Goal: Check status: Check status

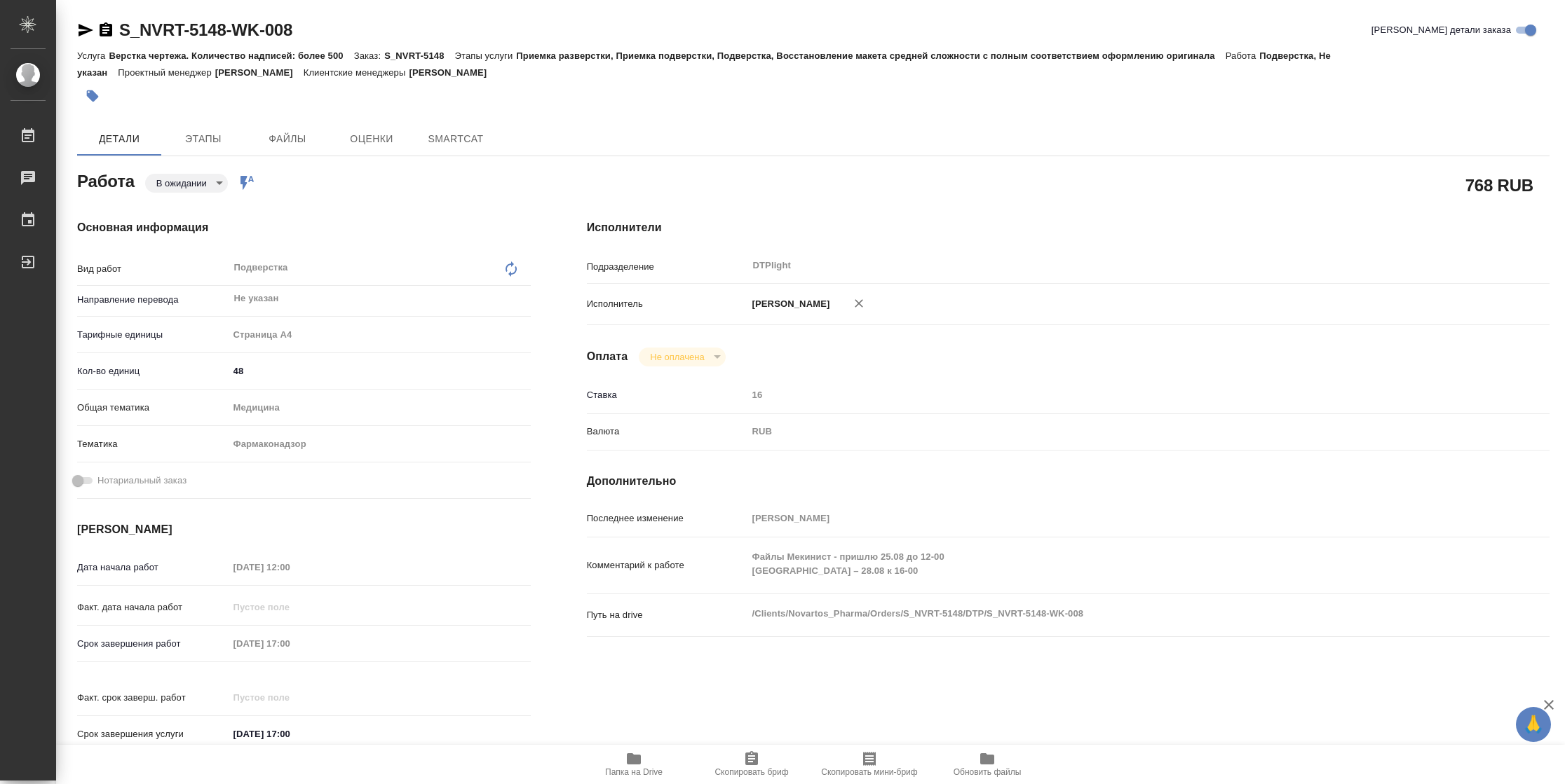
type textarea "x"
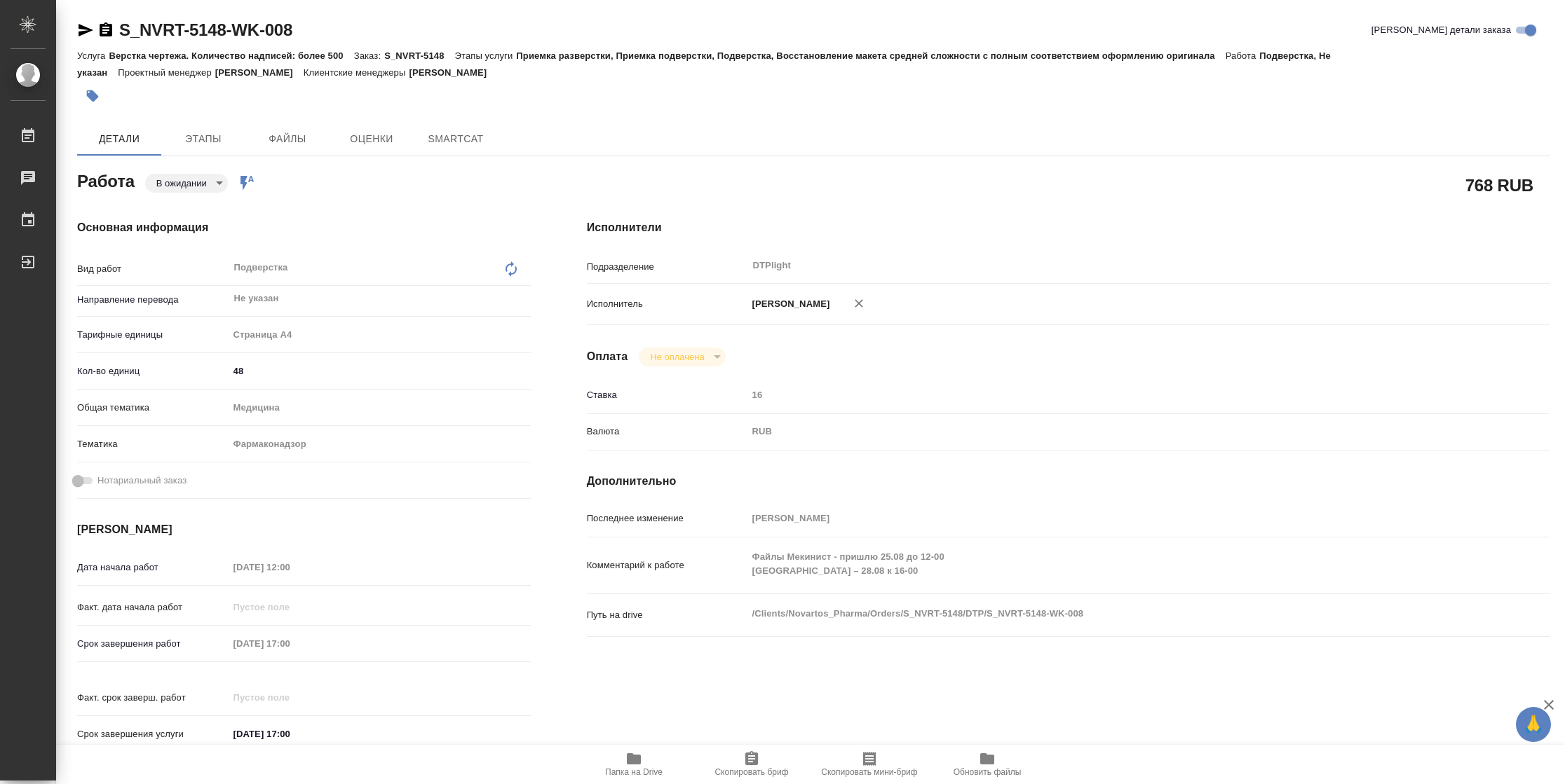
type textarea "x"
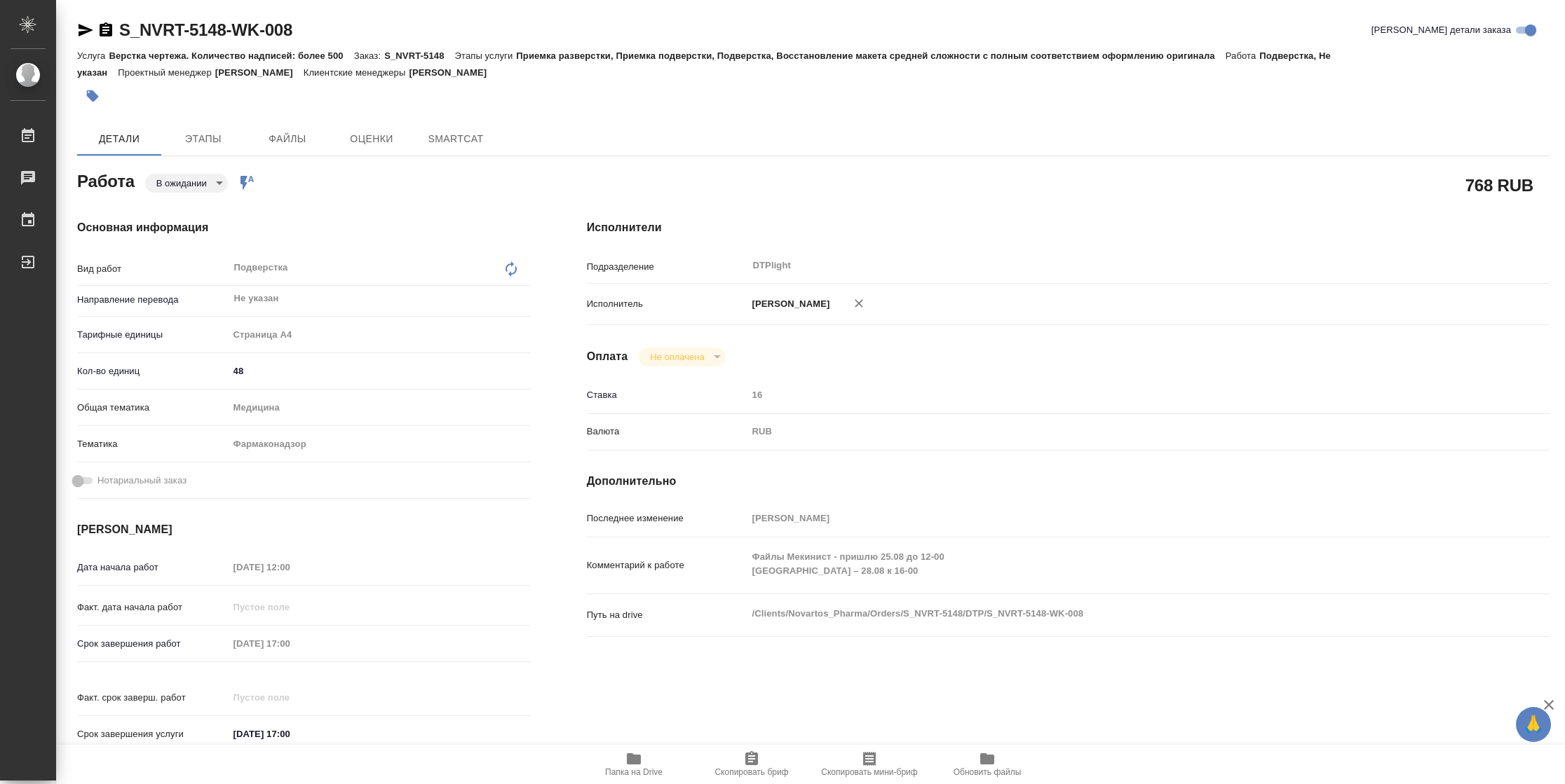
type textarea "x"
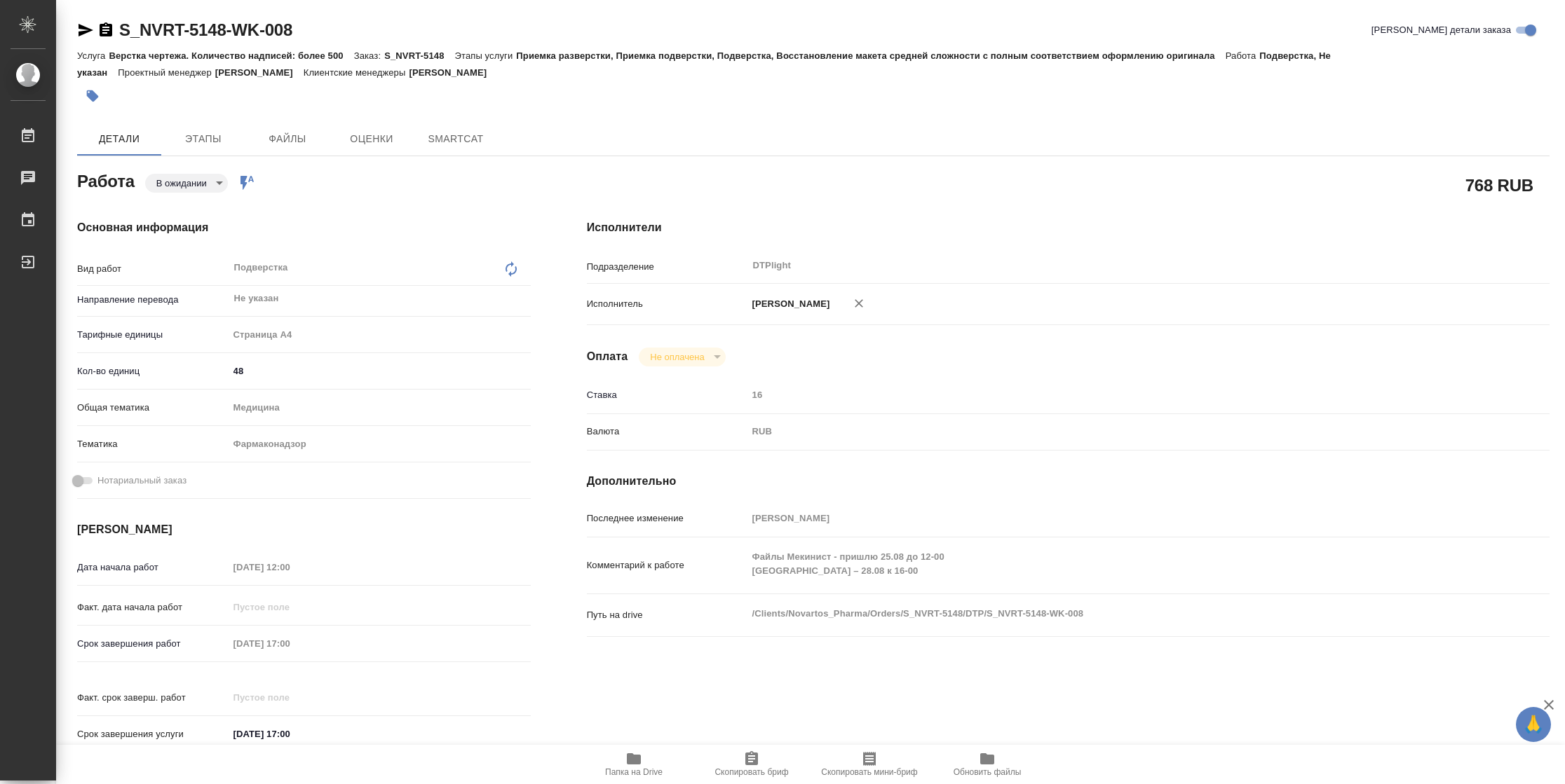
type textarea "x"
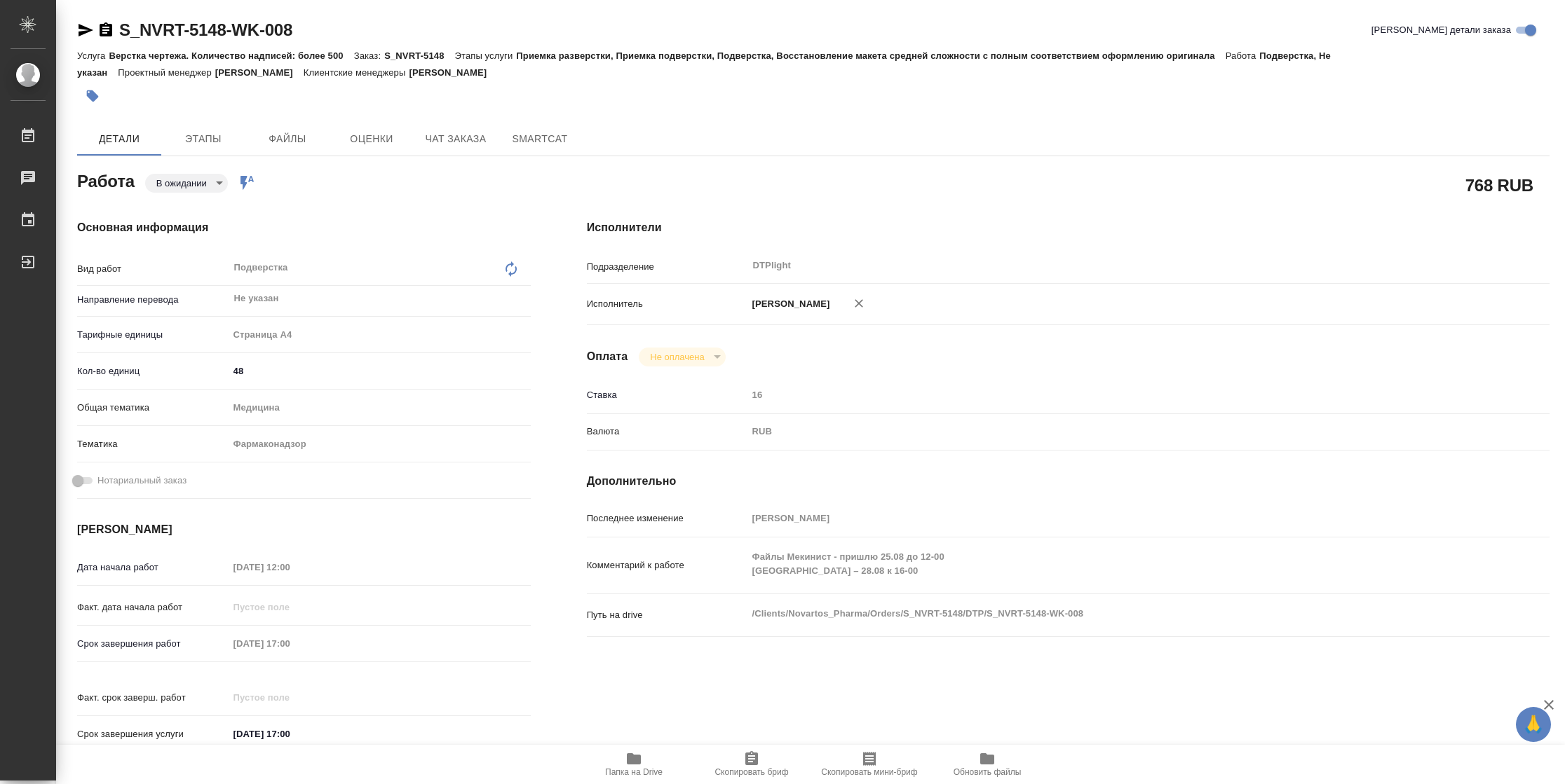
type textarea "x"
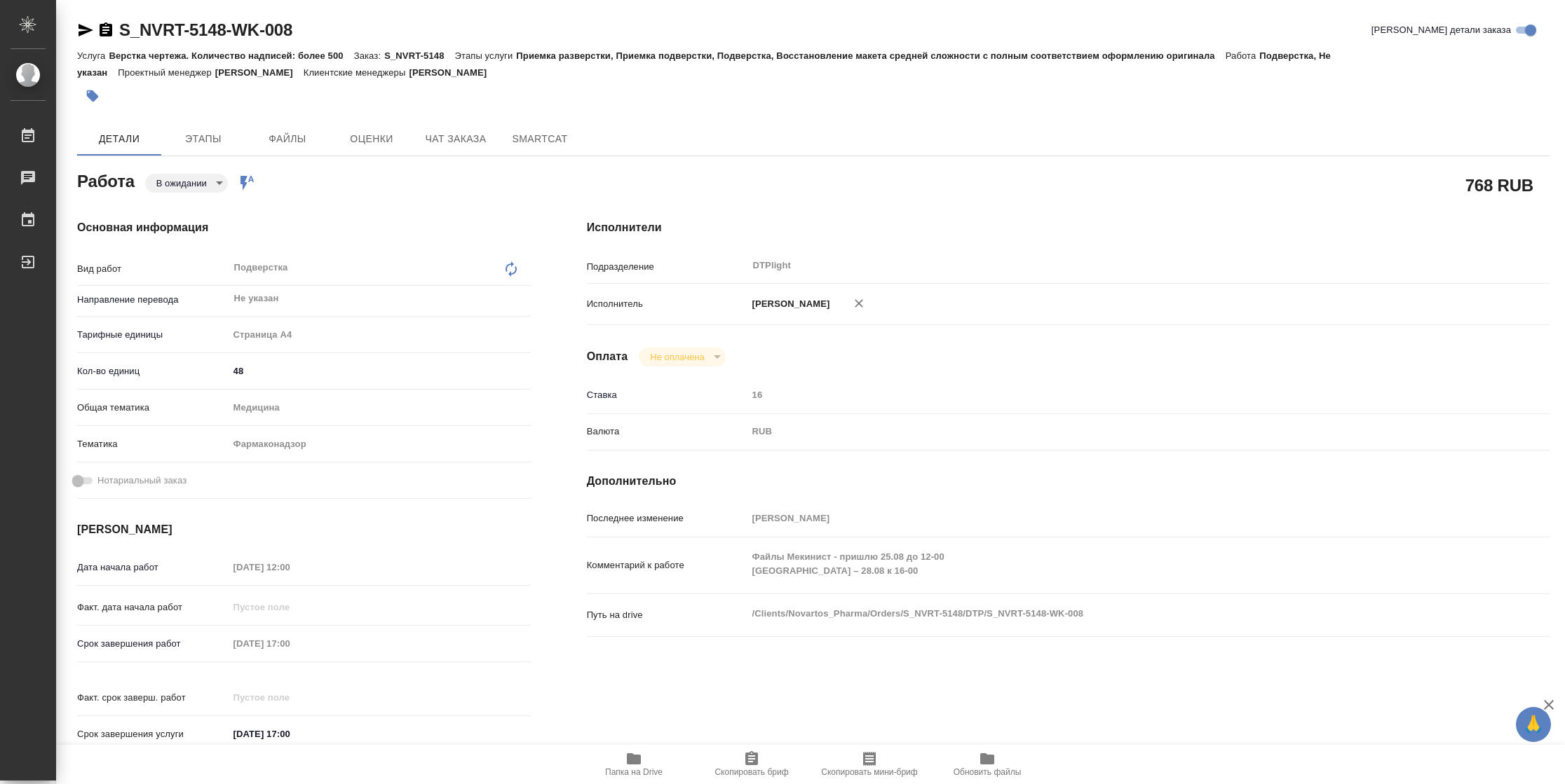
type textarea "x"
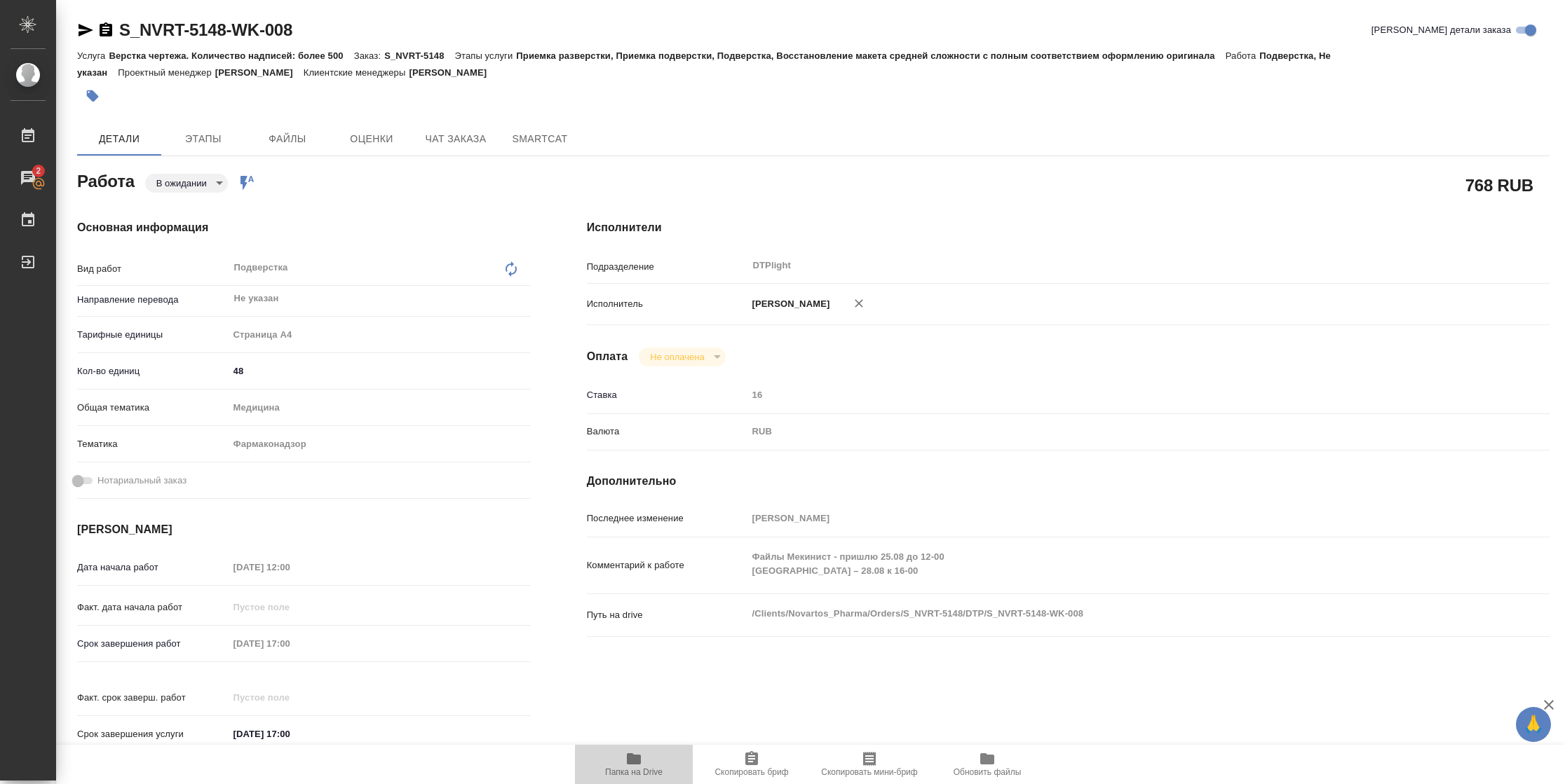
click at [659, 770] on span "Папка на Drive" at bounding box center [634, 772] width 58 height 10
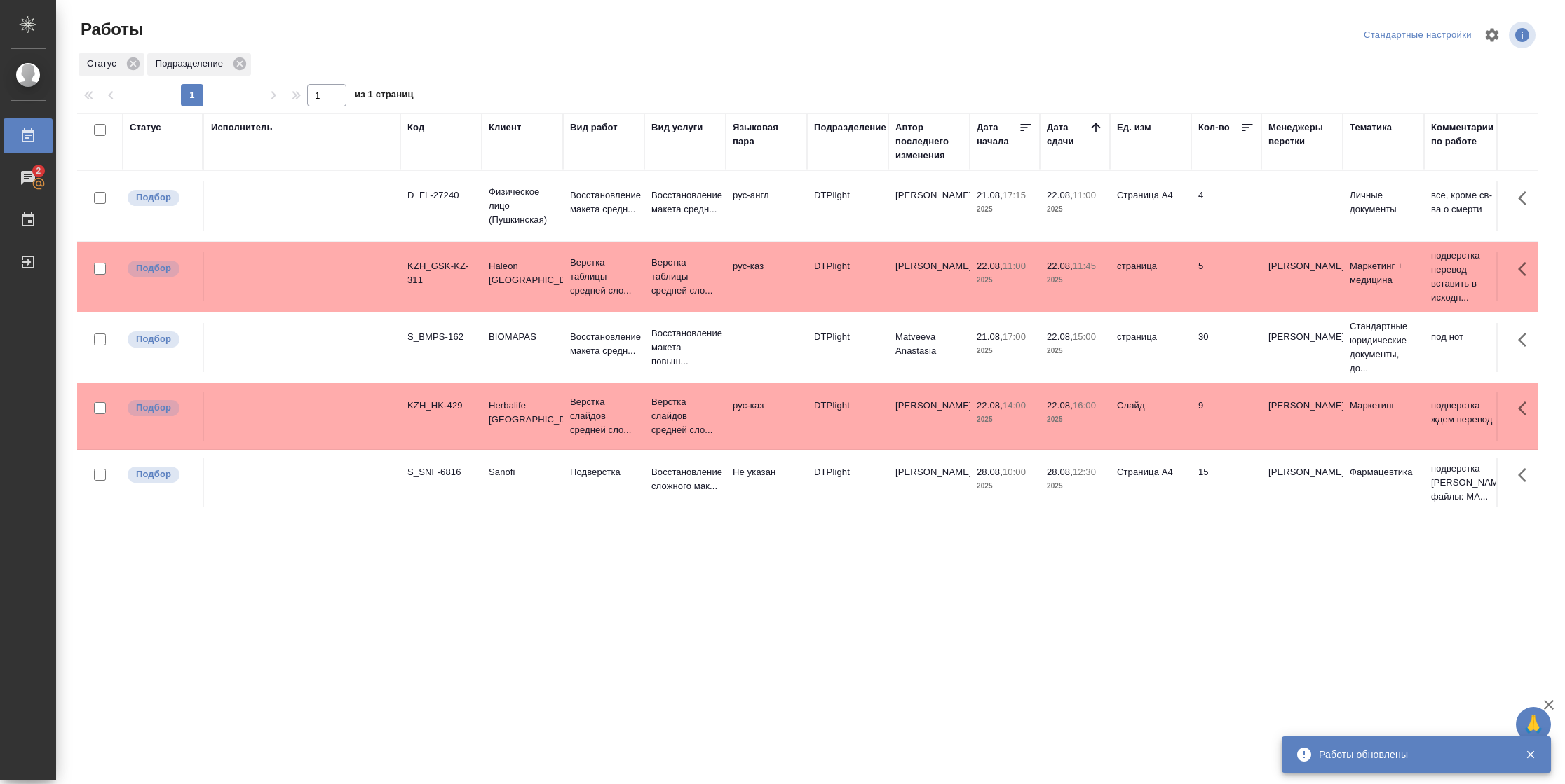
click at [141, 134] on div "Статус" at bounding box center [162, 141] width 66 height 42
click at [148, 131] on div "Статус" at bounding box center [146, 127] width 32 height 14
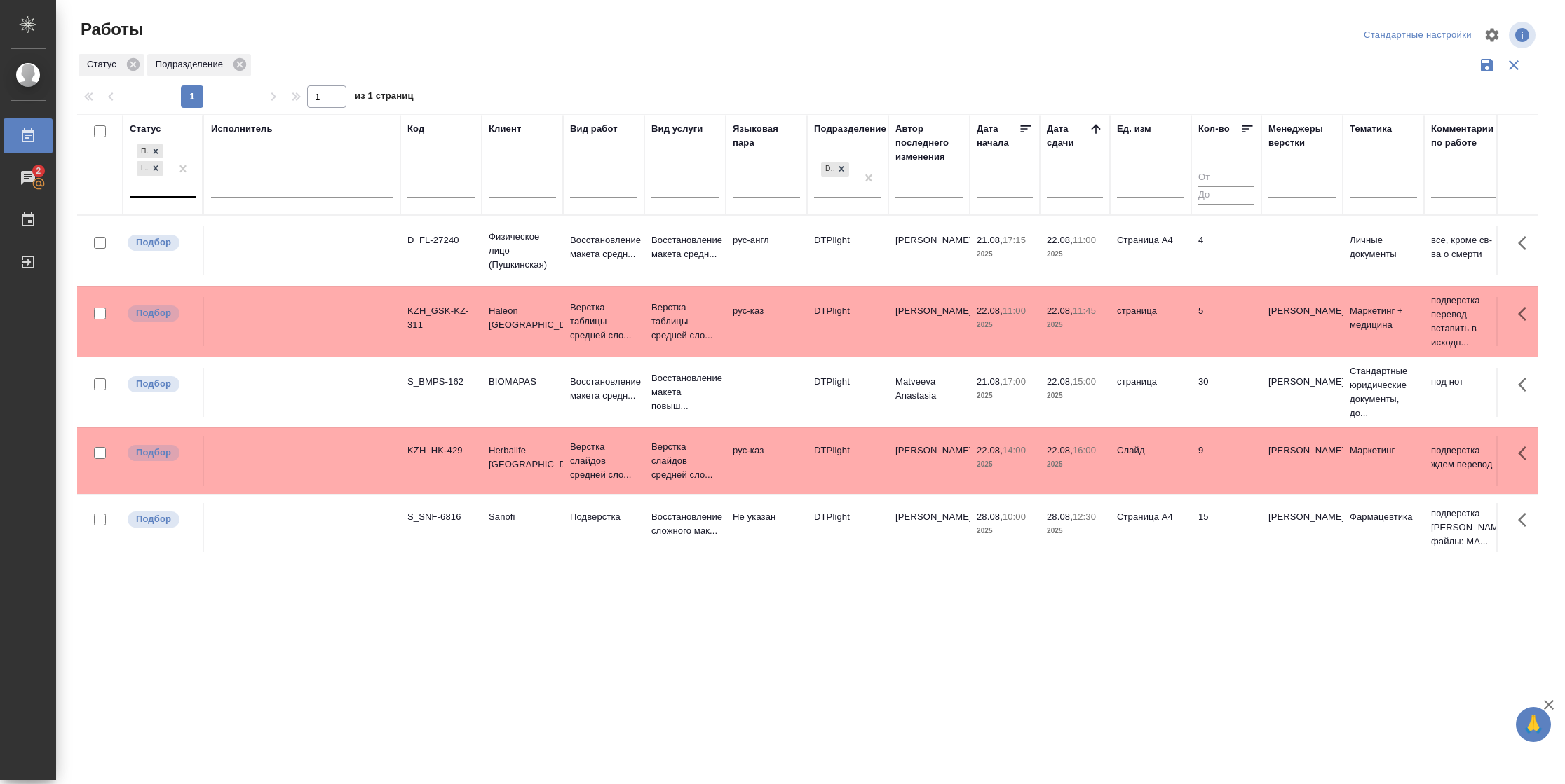
click at [157, 186] on div "Подбор Готов к работе" at bounding box center [150, 169] width 40 height 55
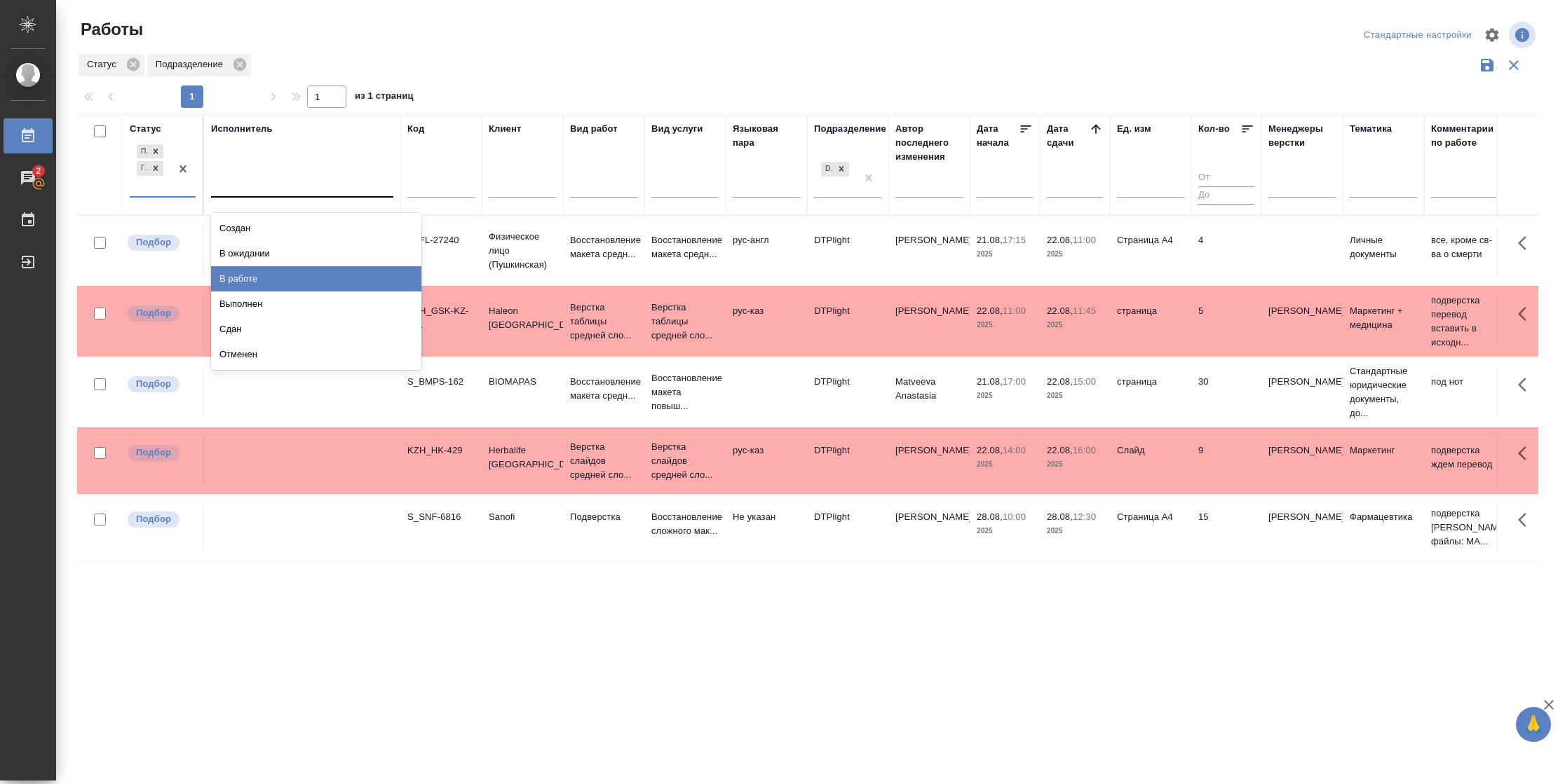
drag, startPoint x: 238, startPoint y: 289, endPoint x: 253, endPoint y: 188, distance: 102.1
click at [238, 284] on div "В работе" at bounding box center [316, 279] width 210 height 25
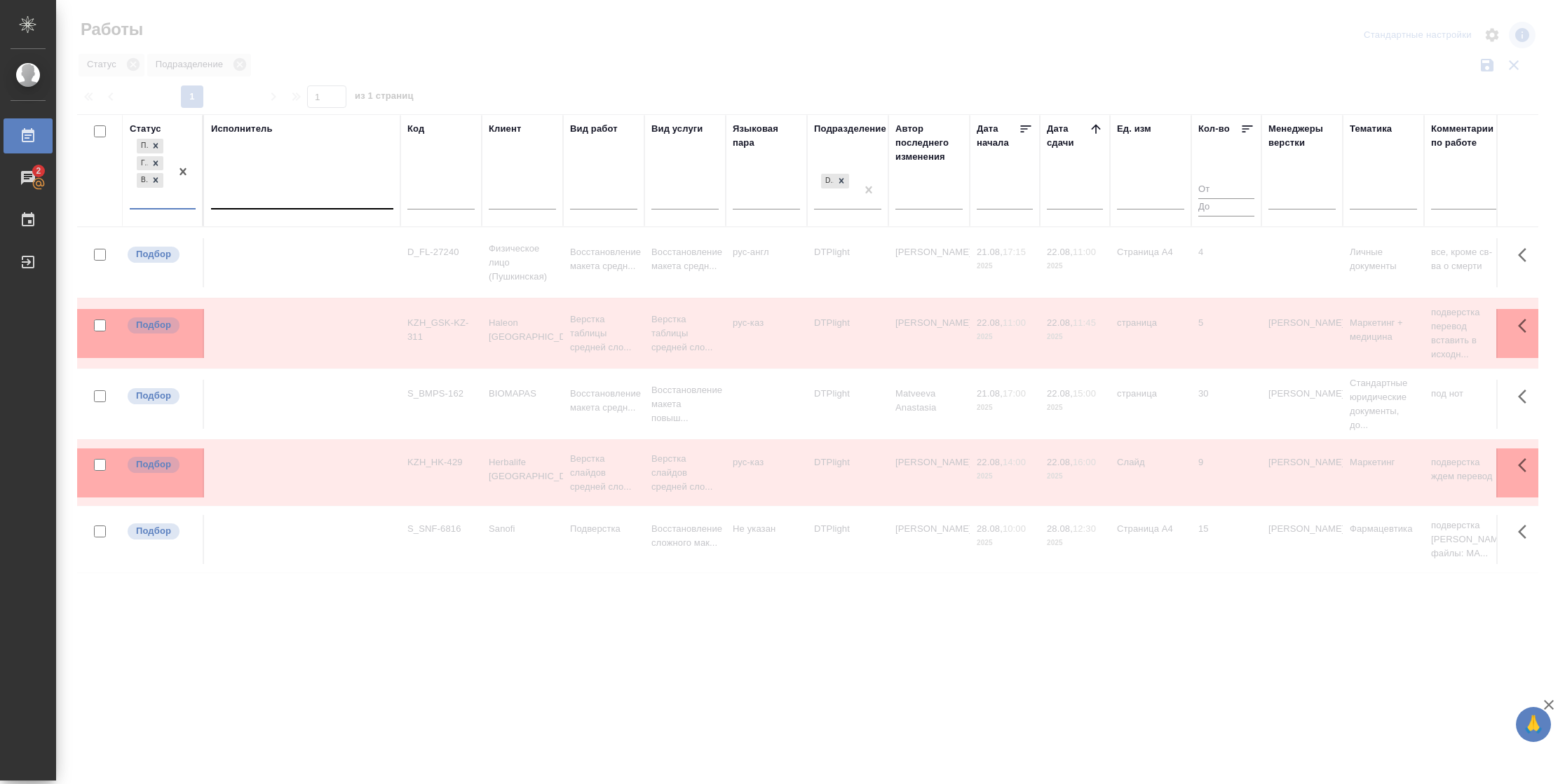
click at [254, 183] on div at bounding box center [302, 196] width 182 height 27
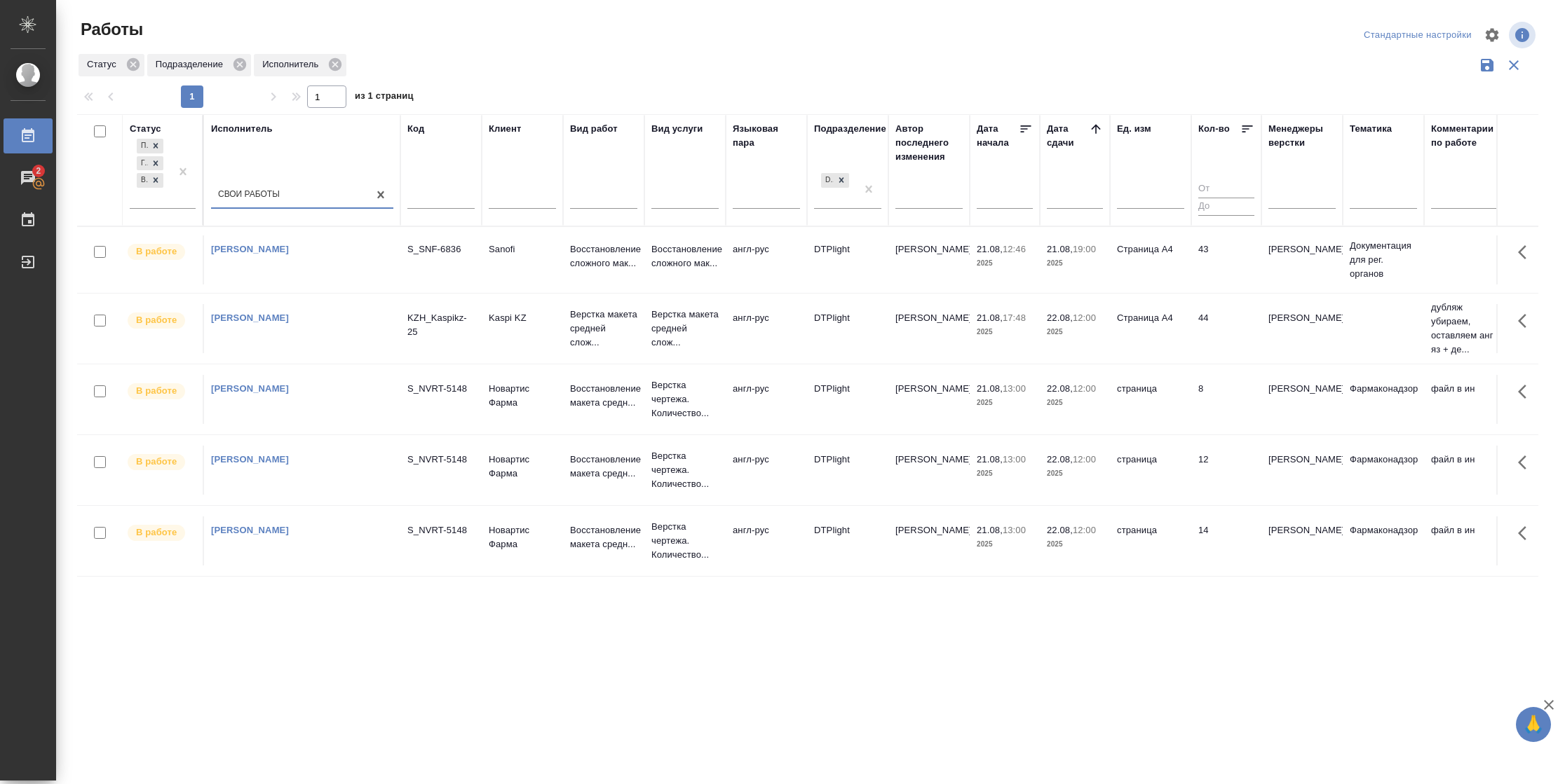
click at [1202, 282] on td "43" at bounding box center [1226, 260] width 70 height 49
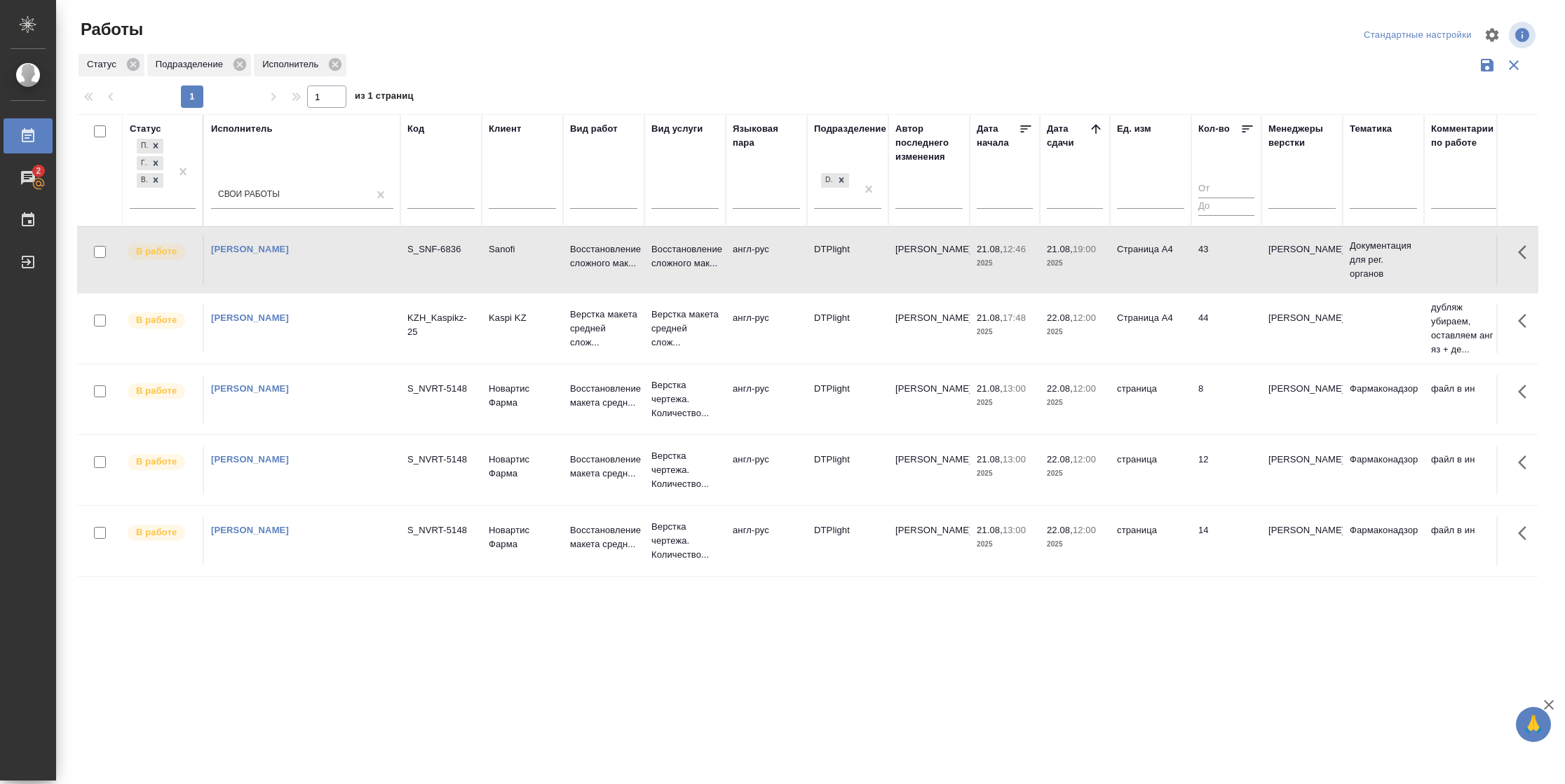
click at [1202, 282] on td "43" at bounding box center [1226, 260] width 70 height 49
click at [161, 185] on div at bounding box center [155, 180] width 15 height 14
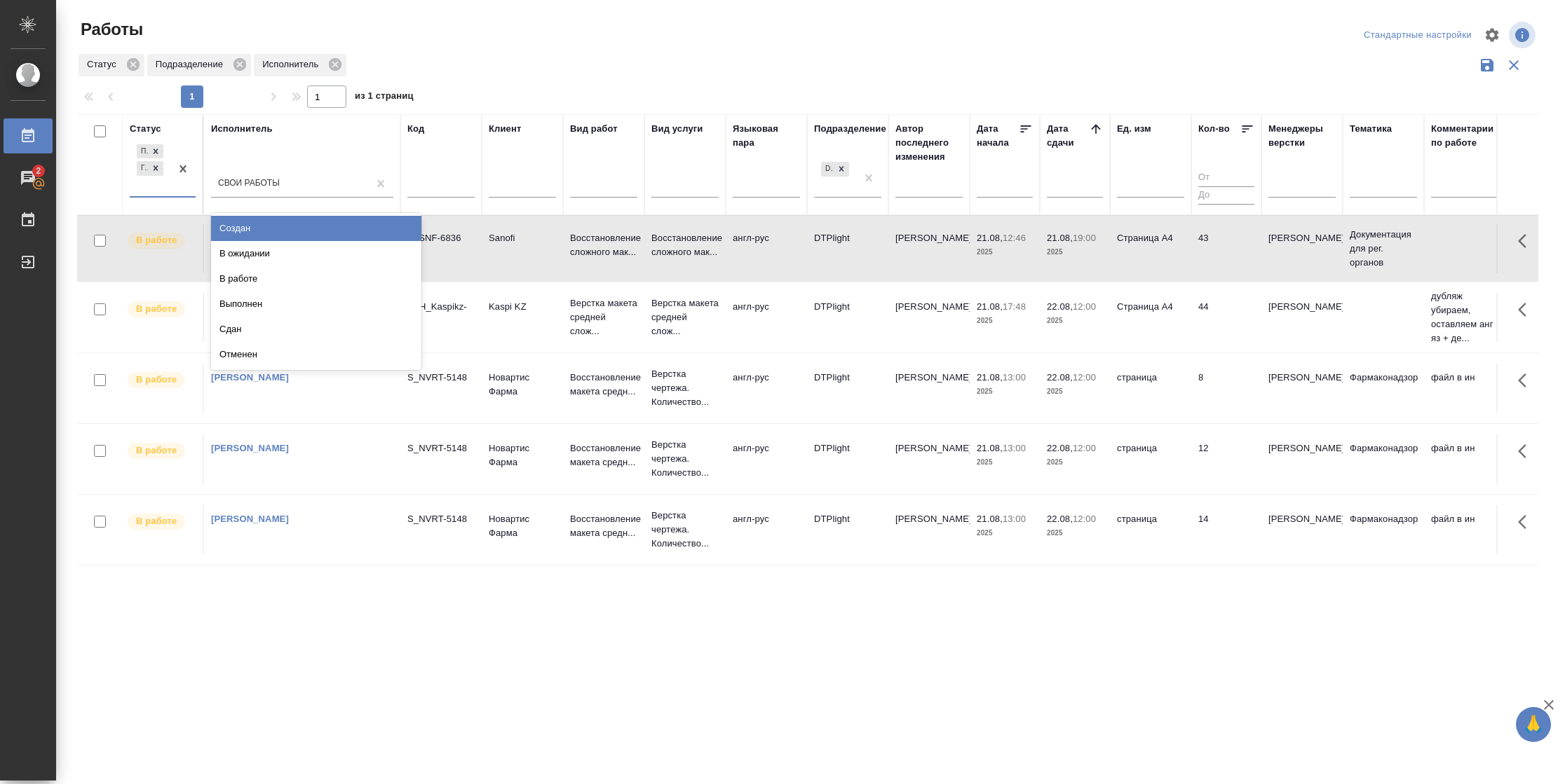
click at [165, 197] on div "Подбор Готов к работе" at bounding box center [162, 170] width 66 height 56
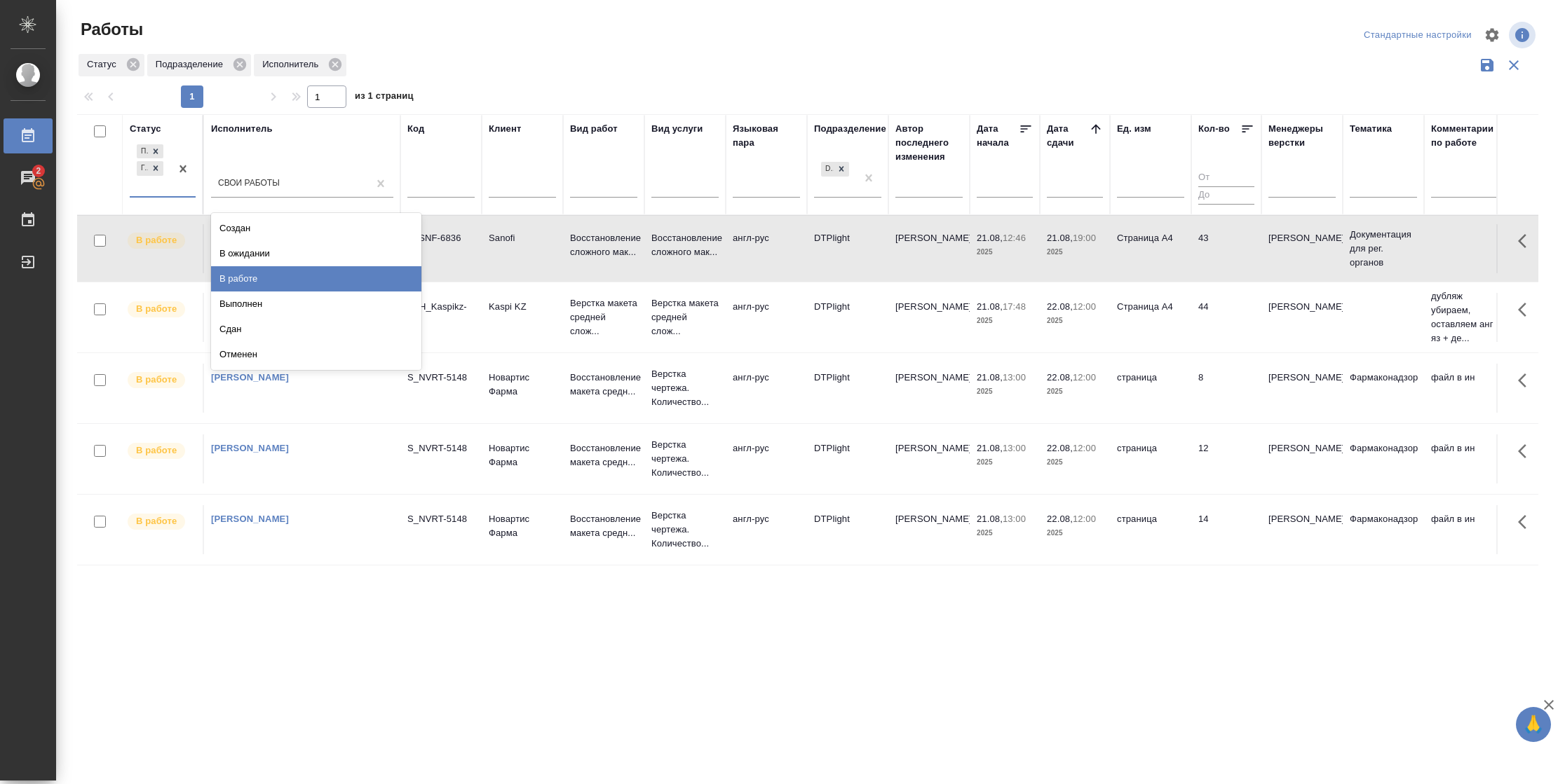
click at [272, 266] on div "В работе" at bounding box center [316, 279] width 210 height 25
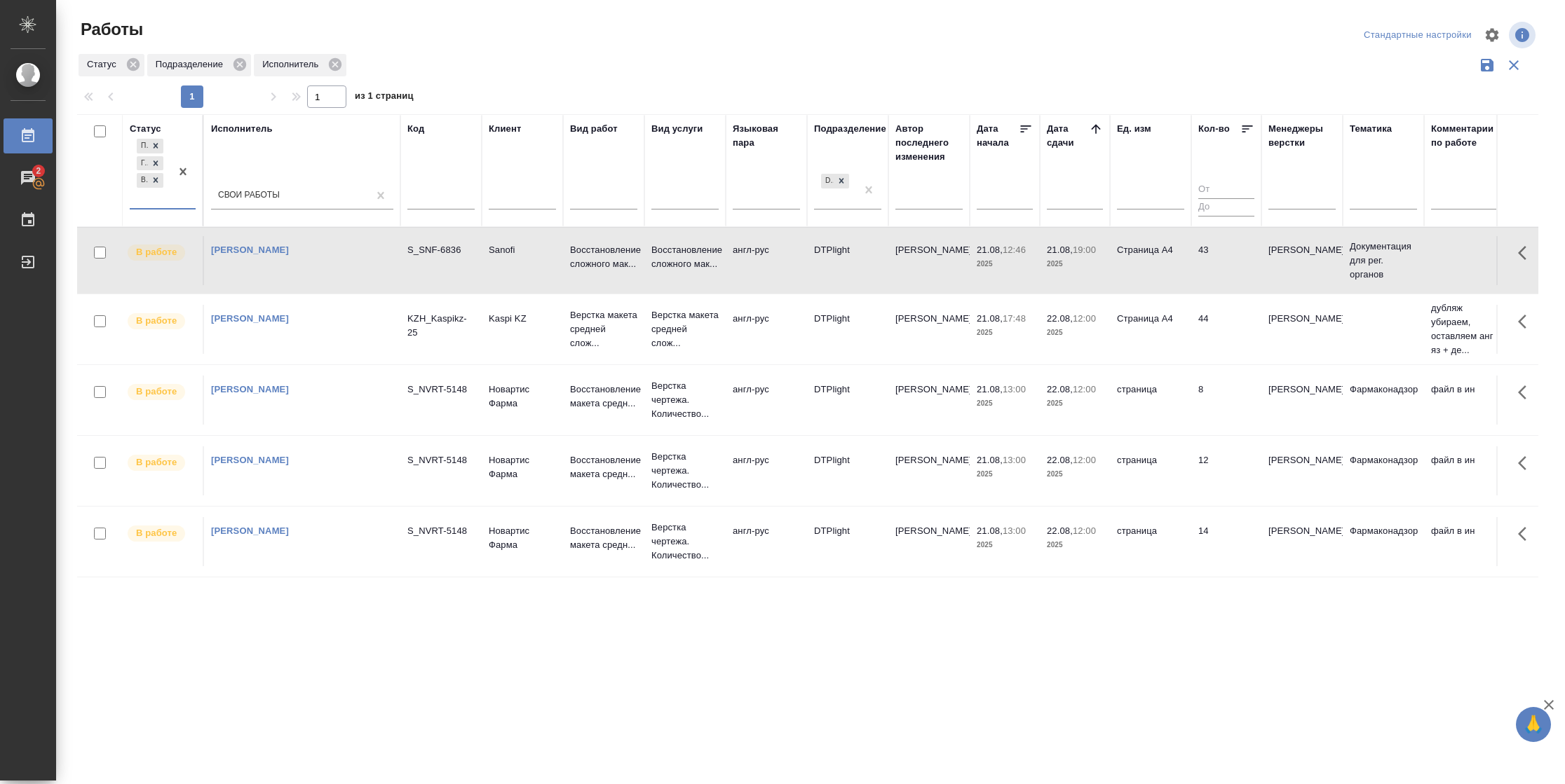
click at [935, 270] on td "[PERSON_NAME]" at bounding box center [929, 261] width 82 height 49
click at [935, 271] on td "[PERSON_NAME]" at bounding box center [929, 260] width 82 height 49
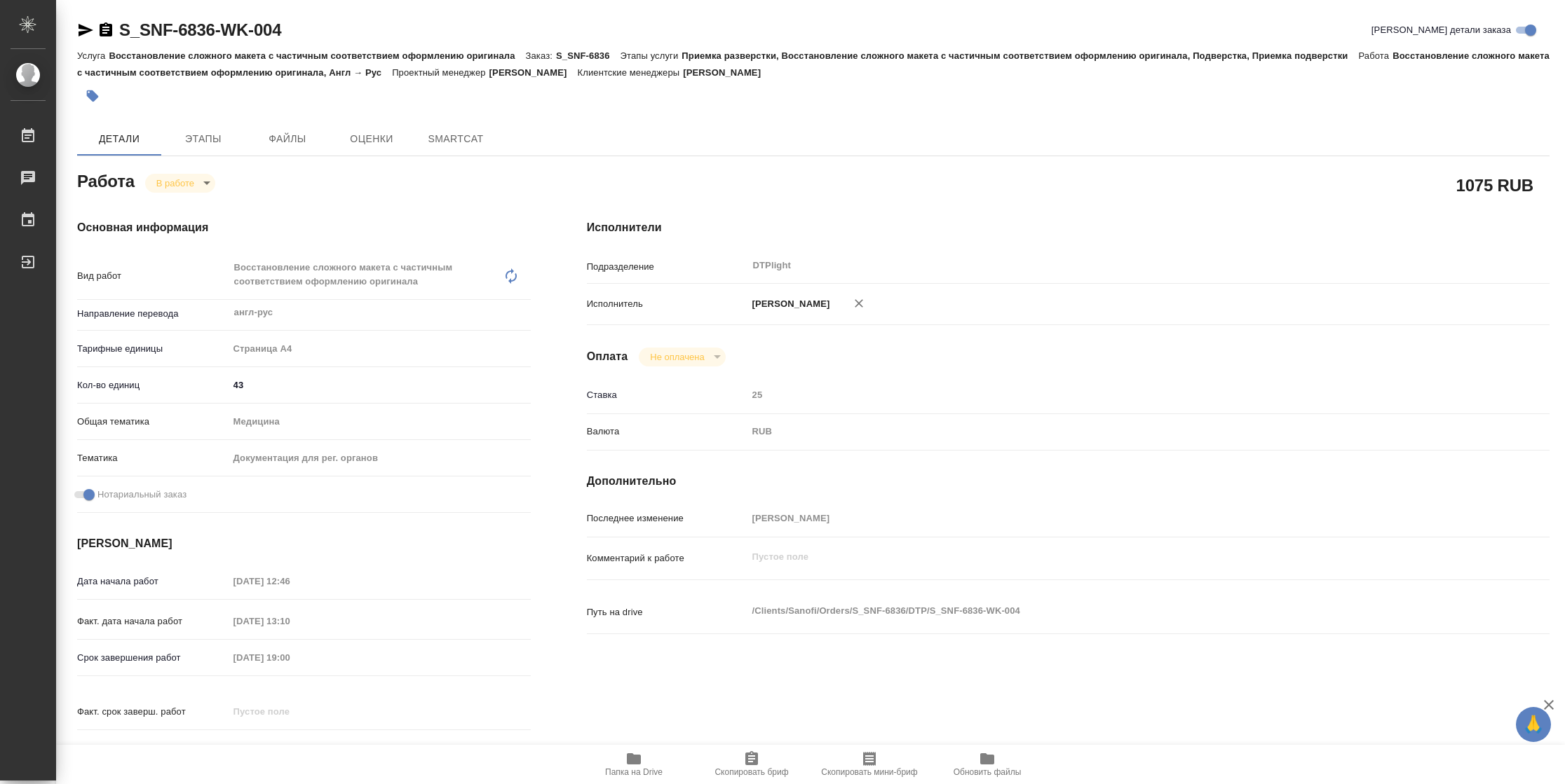
type textarea "x"
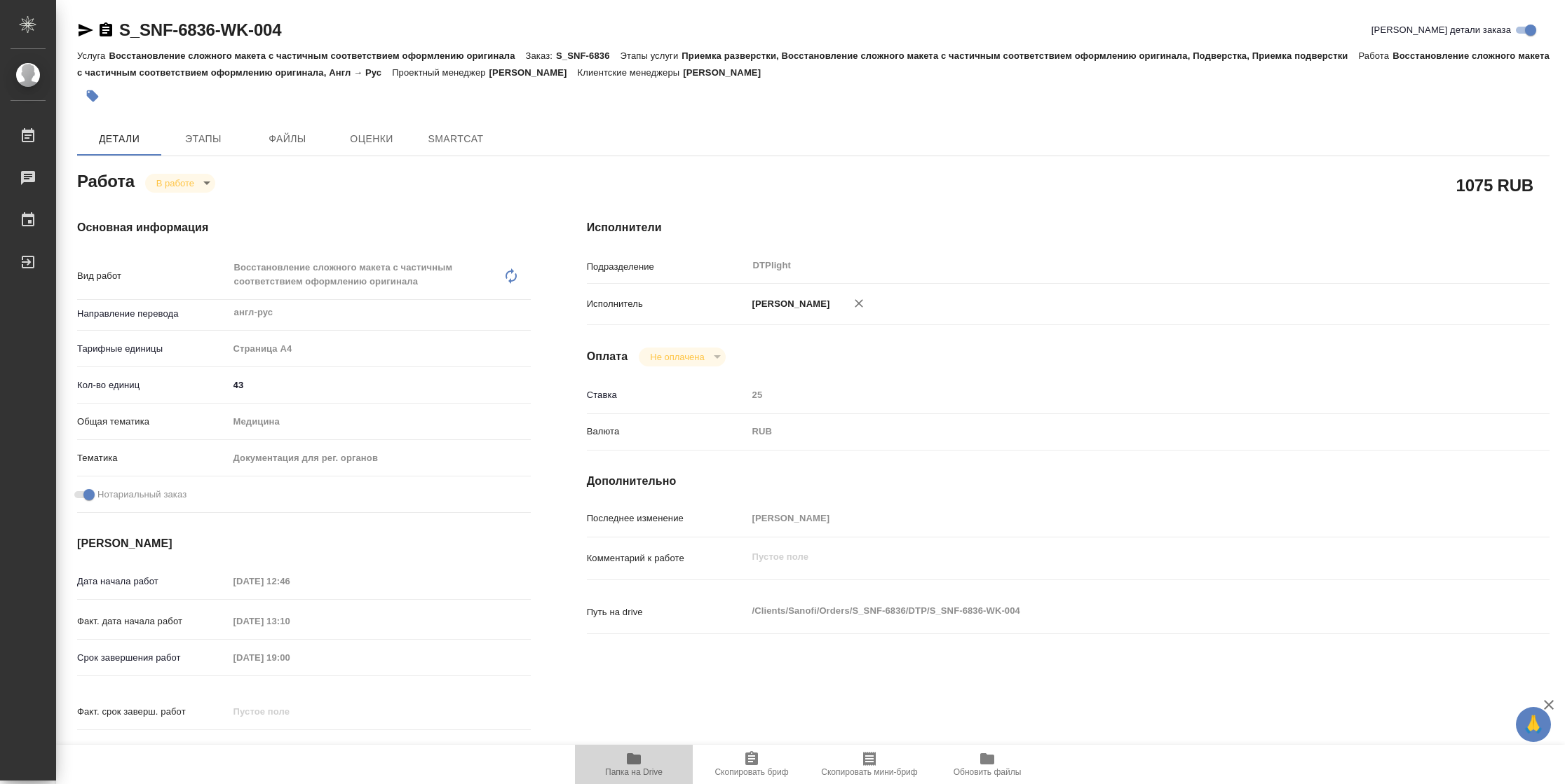
type textarea "x"
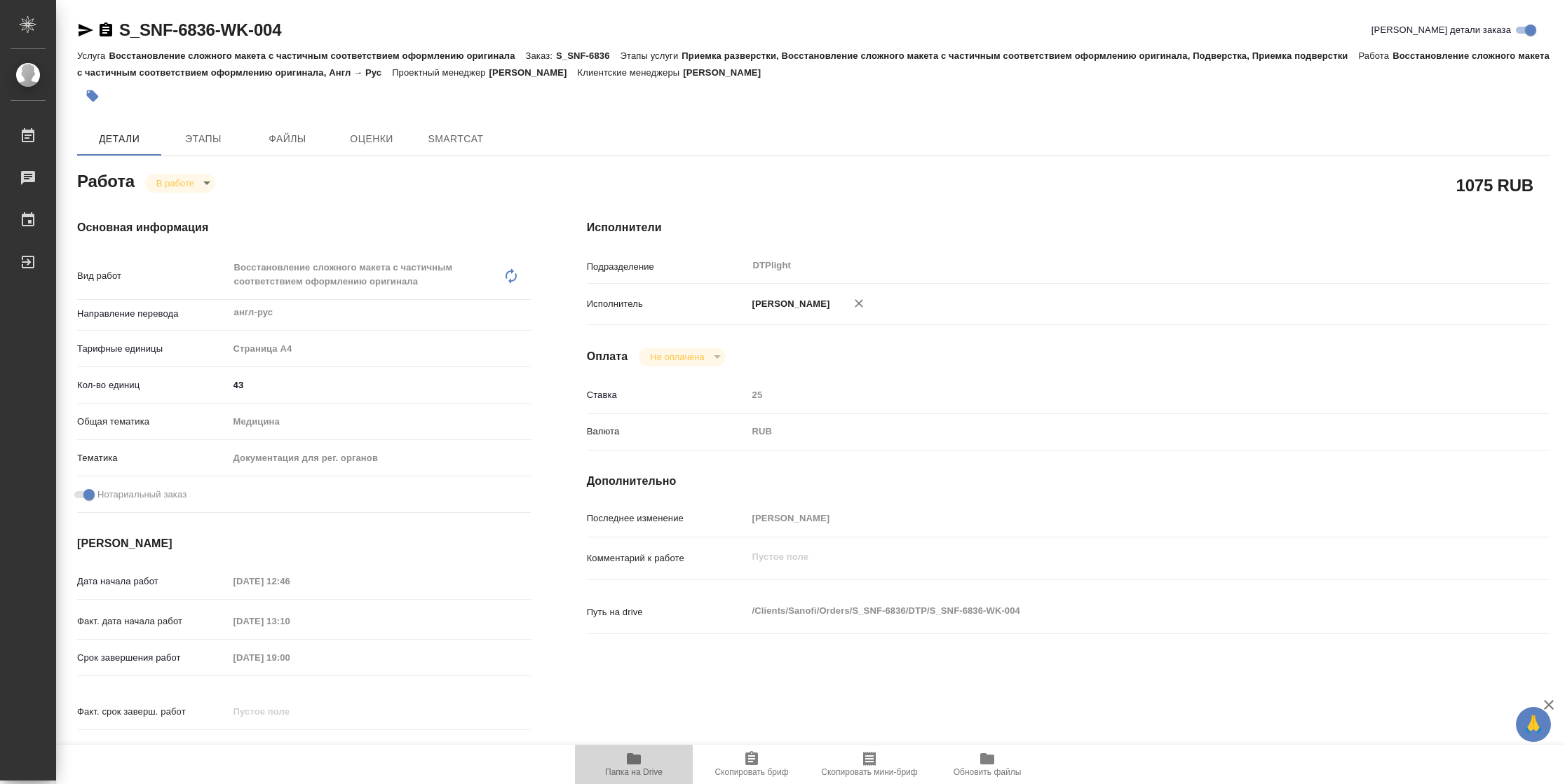
click at [612, 771] on span "Папка на Drive" at bounding box center [634, 772] width 58 height 10
type textarea "x"
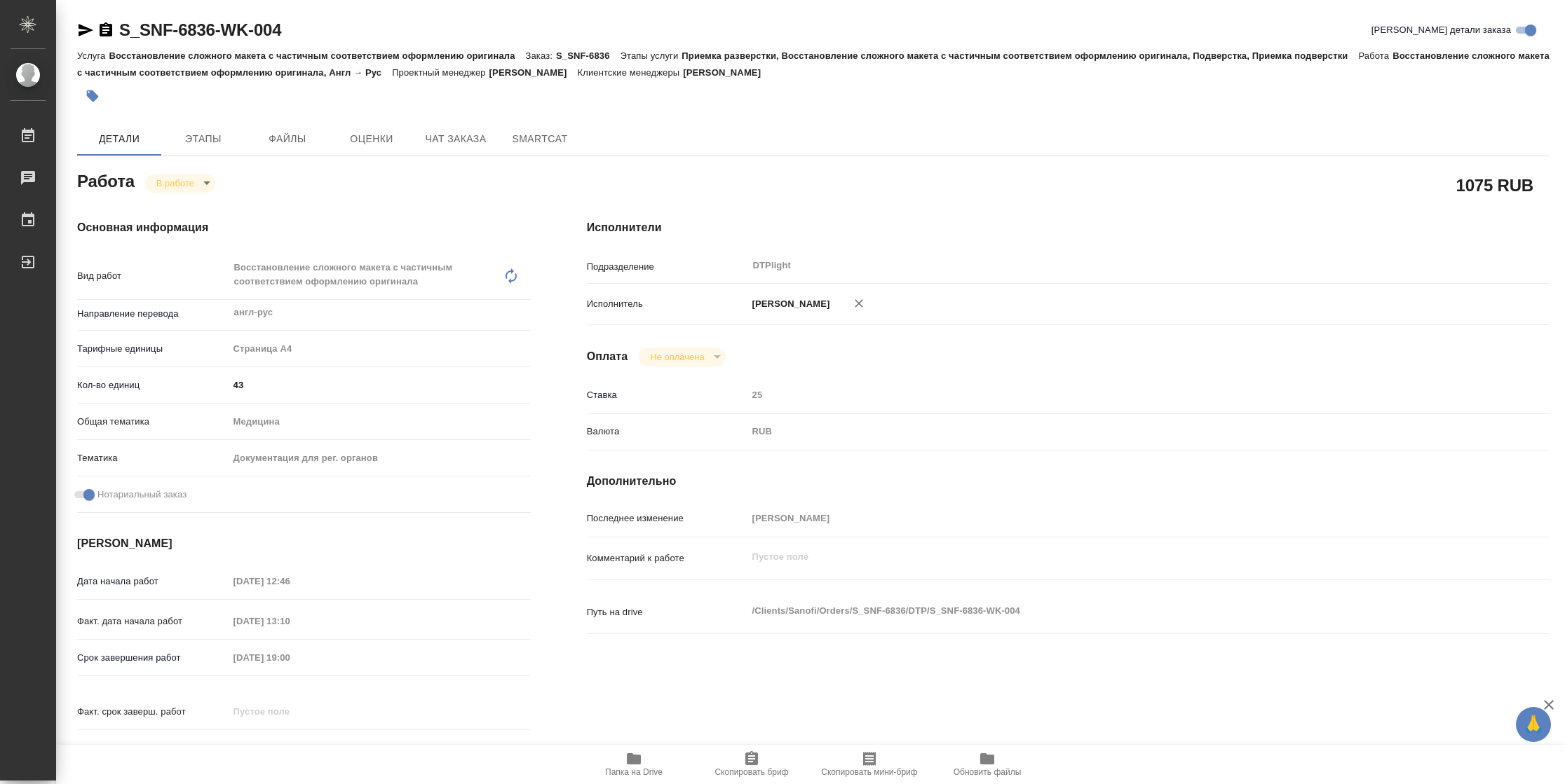
type textarea "x"
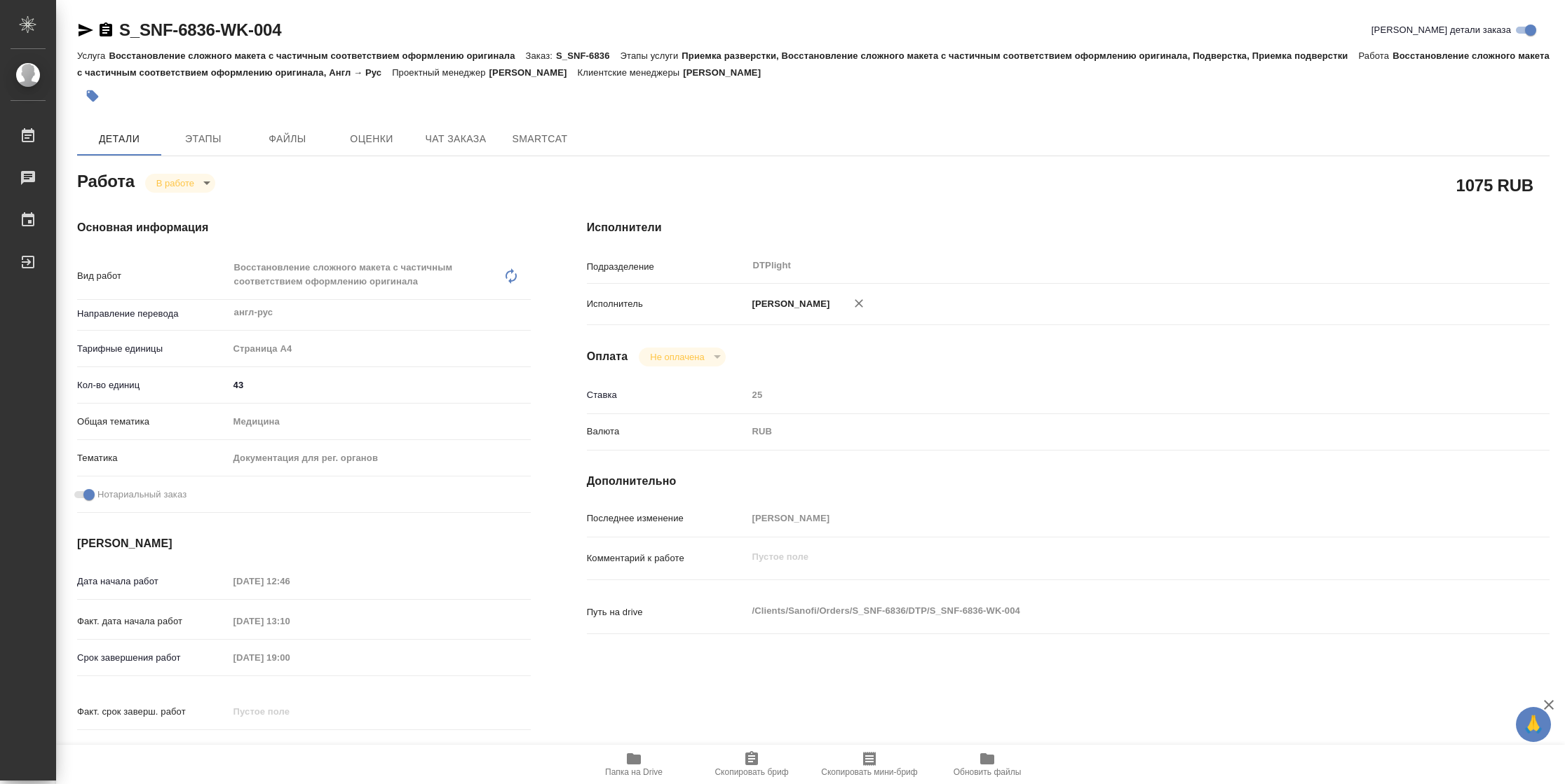
type textarea "x"
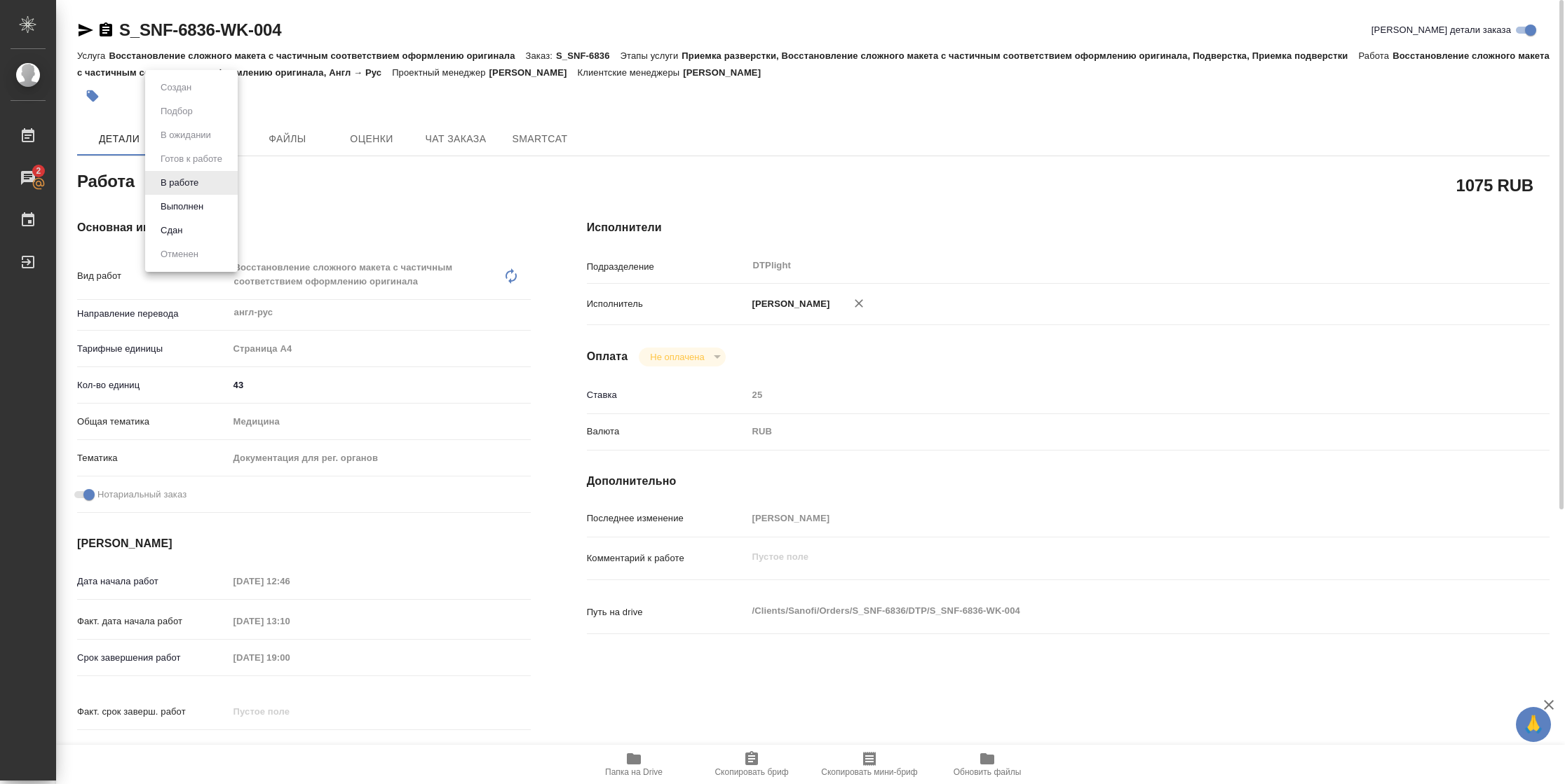
click at [178, 177] on body "🙏 .cls-1 fill:#fff; AWATERA Vasilyeva Natalia Работы 2 Чаты График Выйти S_SNF-…" at bounding box center [782, 392] width 1565 height 784
click at [191, 202] on button "Выполнен" at bounding box center [182, 206] width 51 height 15
type textarea "x"
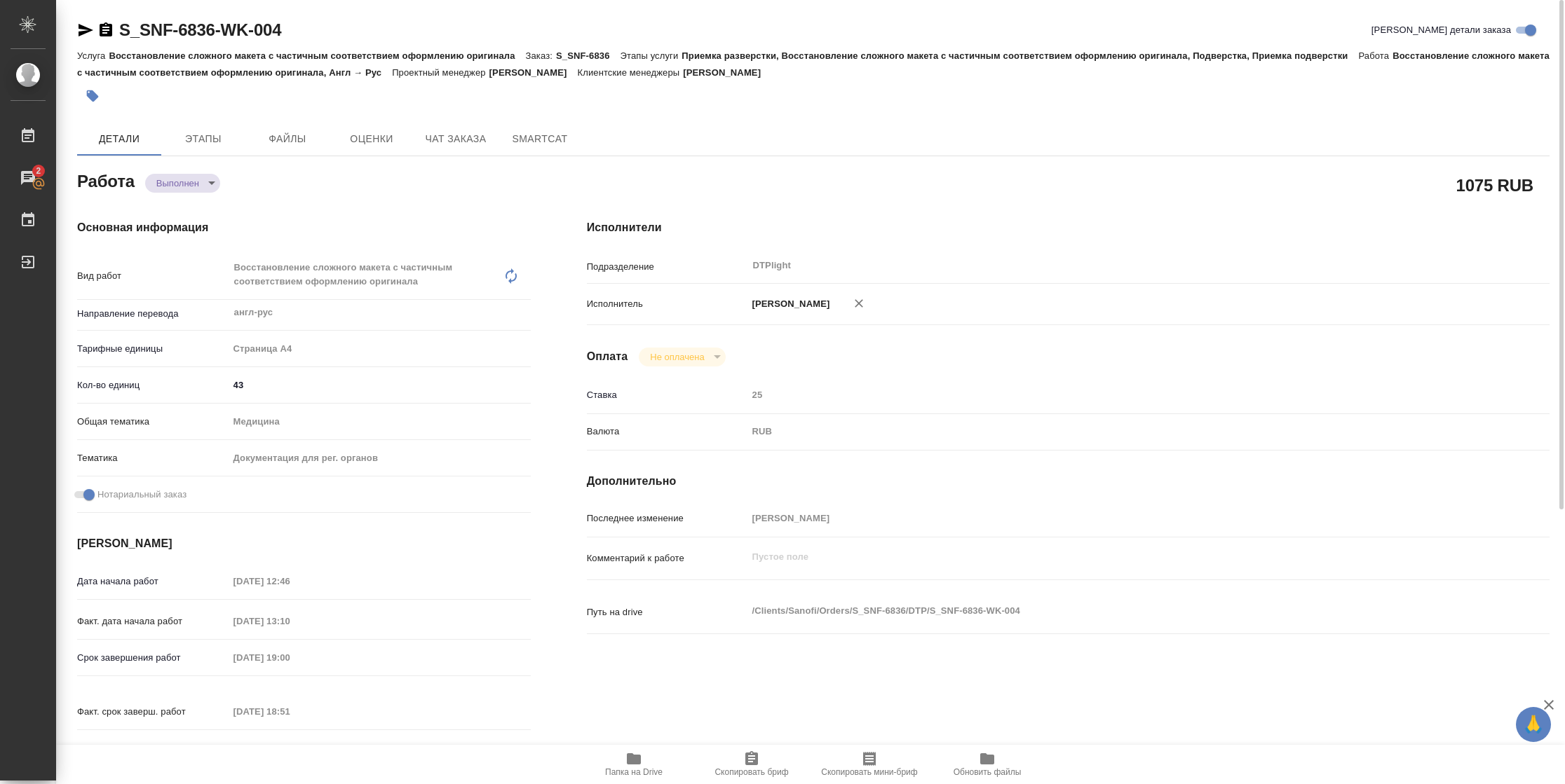
type textarea "x"
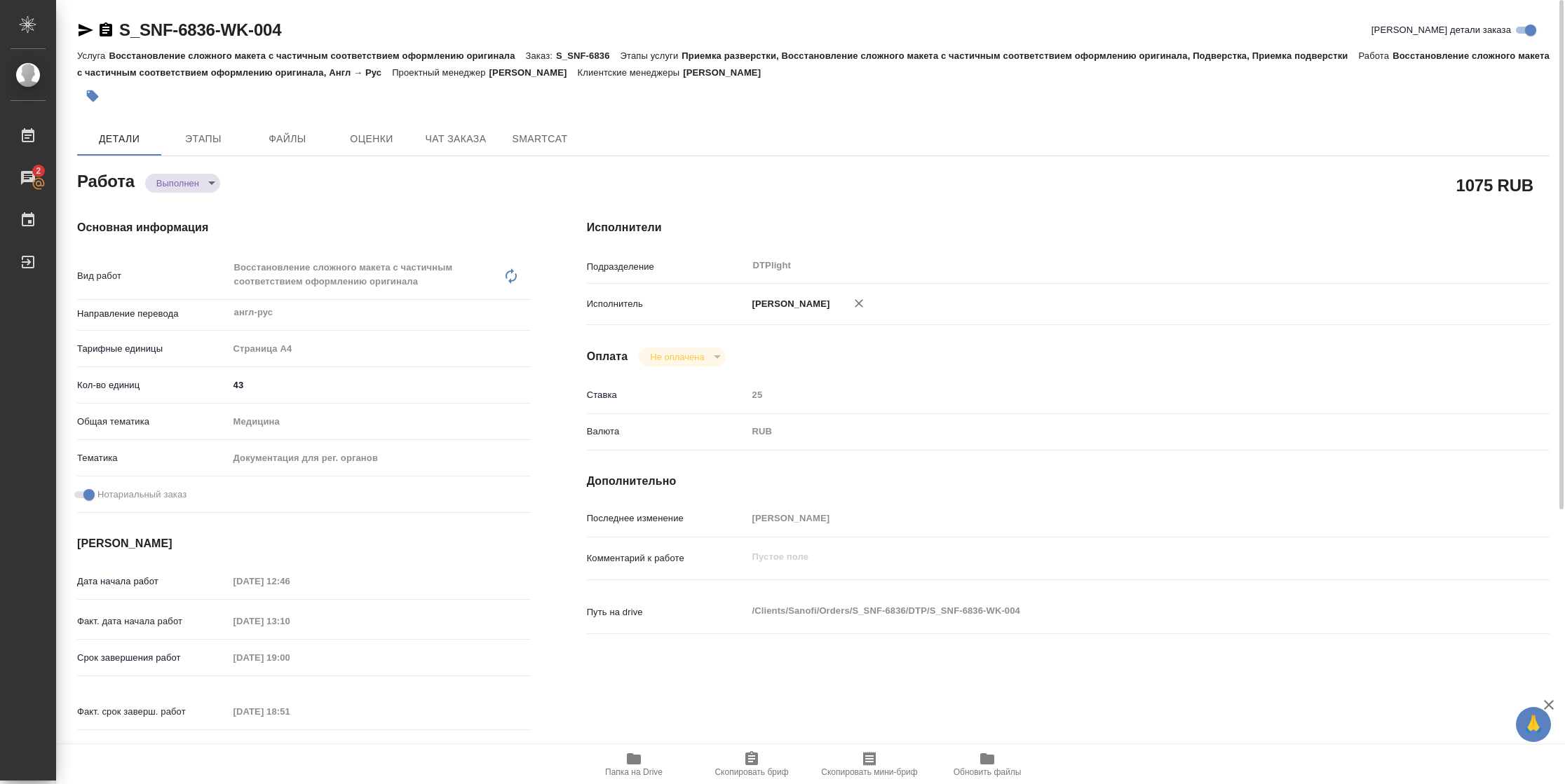
type textarea "x"
click at [85, 24] on icon "button" at bounding box center [85, 30] width 17 height 17
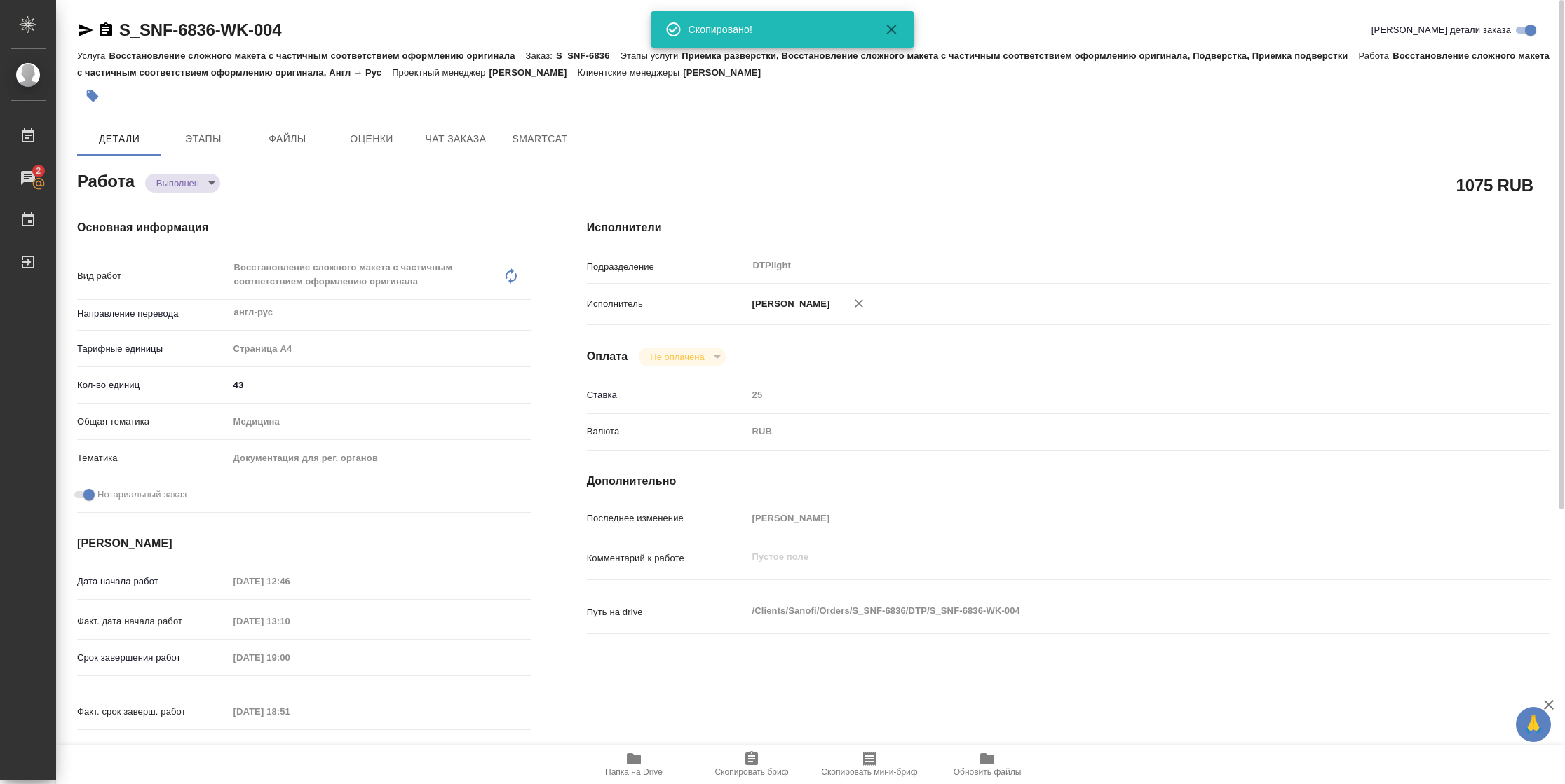
type textarea "x"
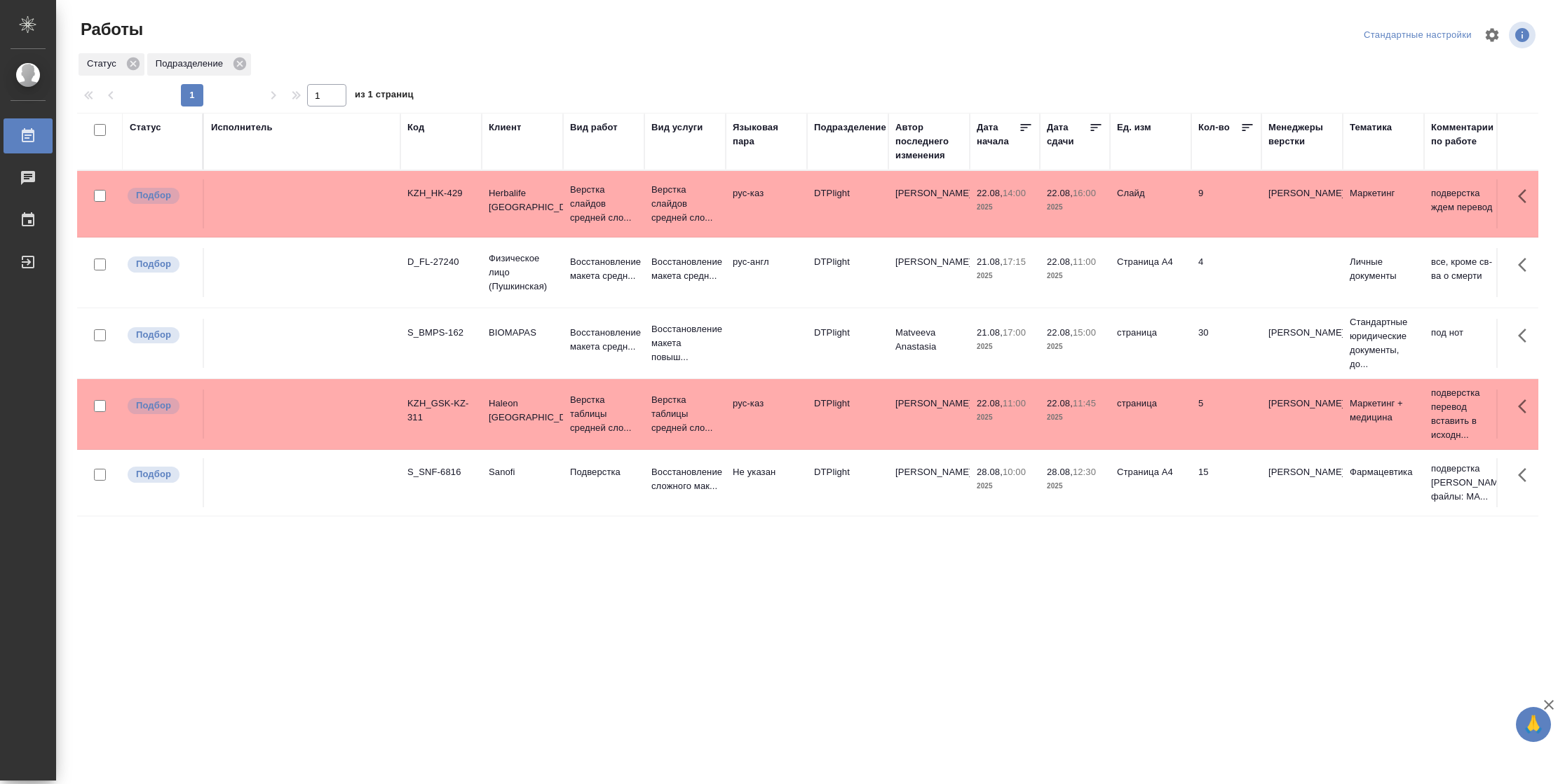
click at [150, 131] on div "Статус" at bounding box center [146, 127] width 32 height 14
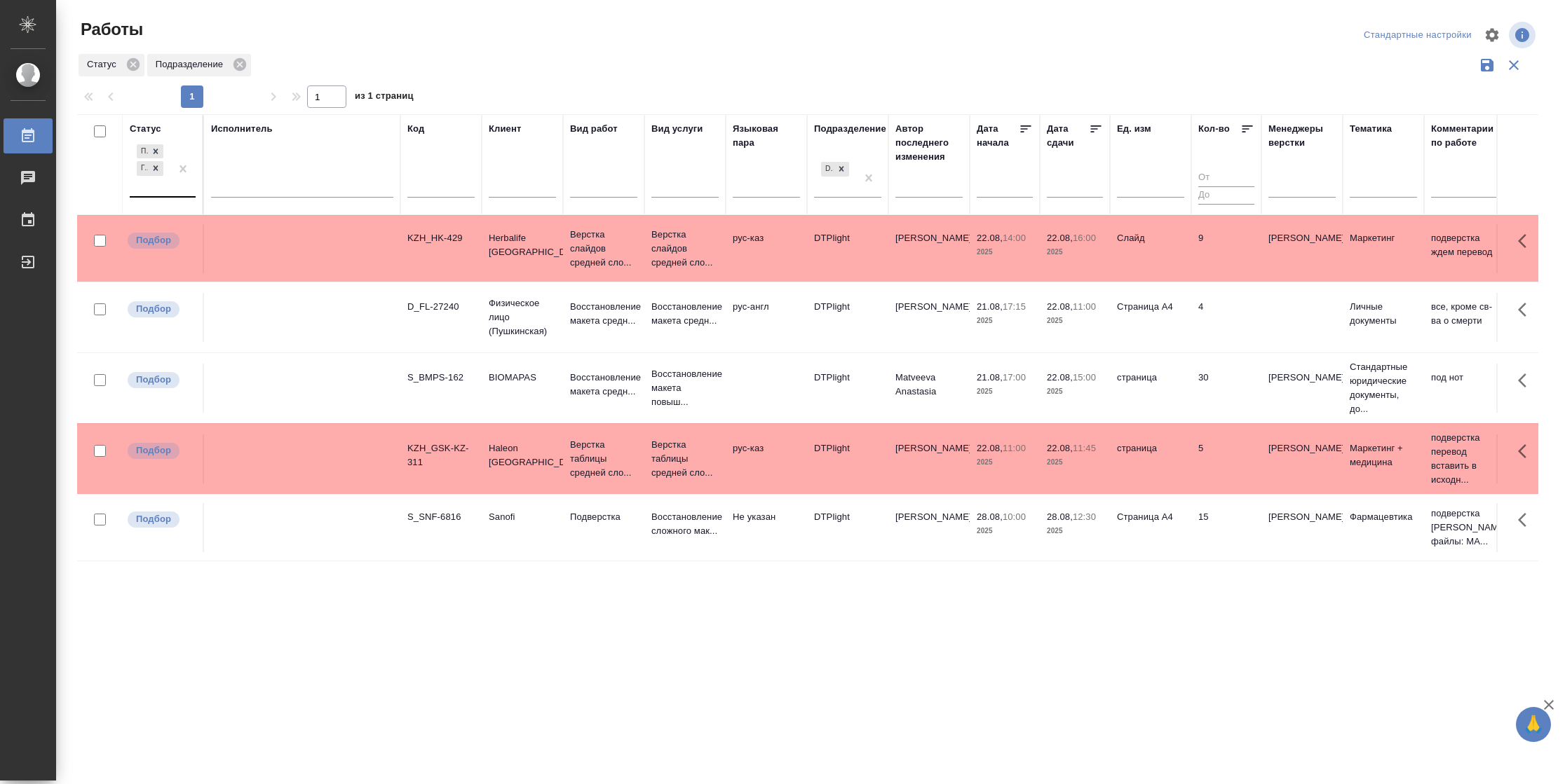
click at [163, 190] on div "Подбор Готов к работе" at bounding box center [150, 169] width 40 height 55
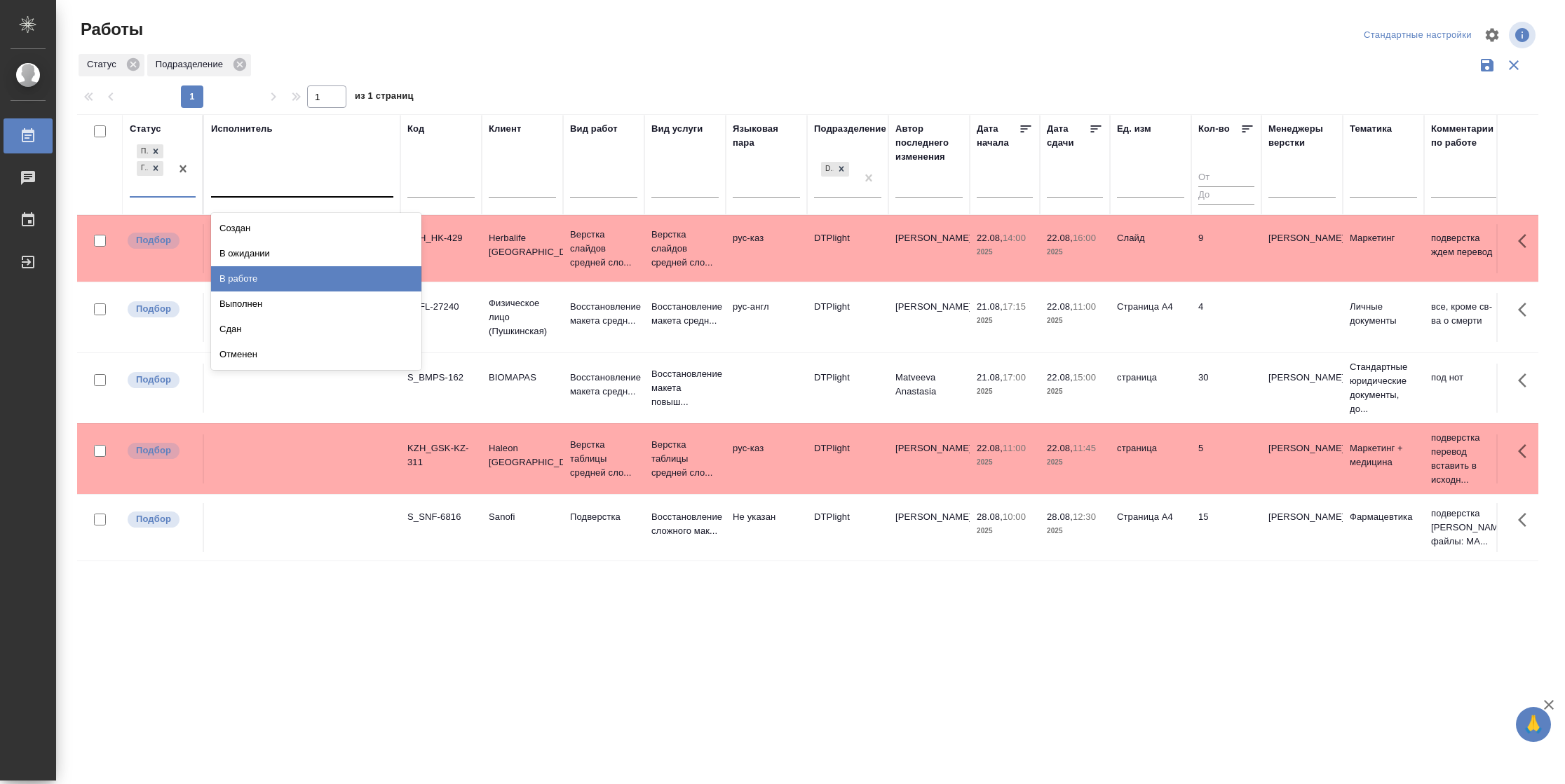
drag, startPoint x: 266, startPoint y: 275, endPoint x: 277, endPoint y: 197, distance: 78.8
click at [266, 271] on div "В работе" at bounding box center [316, 279] width 210 height 25
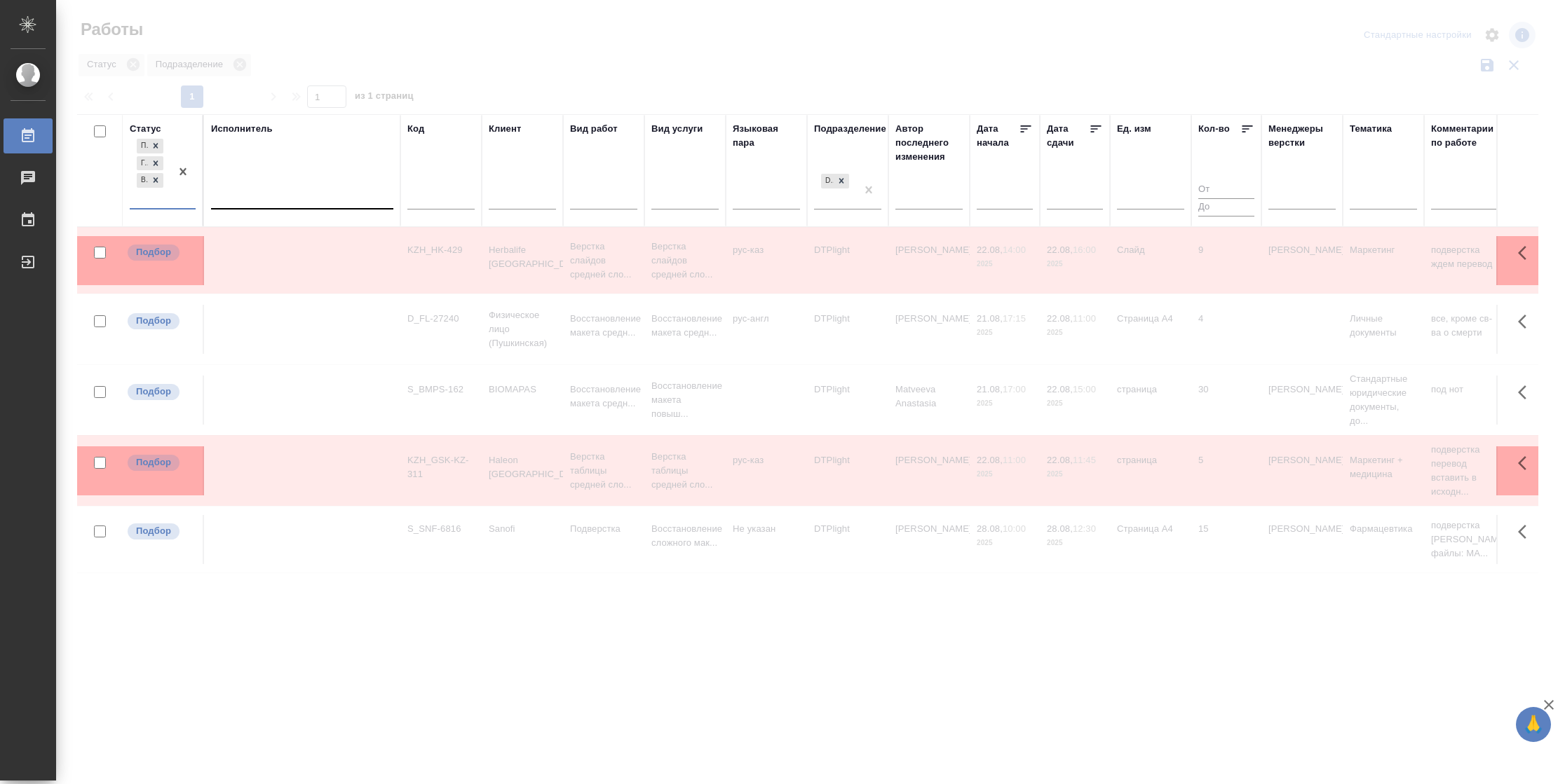
click at [277, 197] on div at bounding box center [302, 195] width 182 height 20
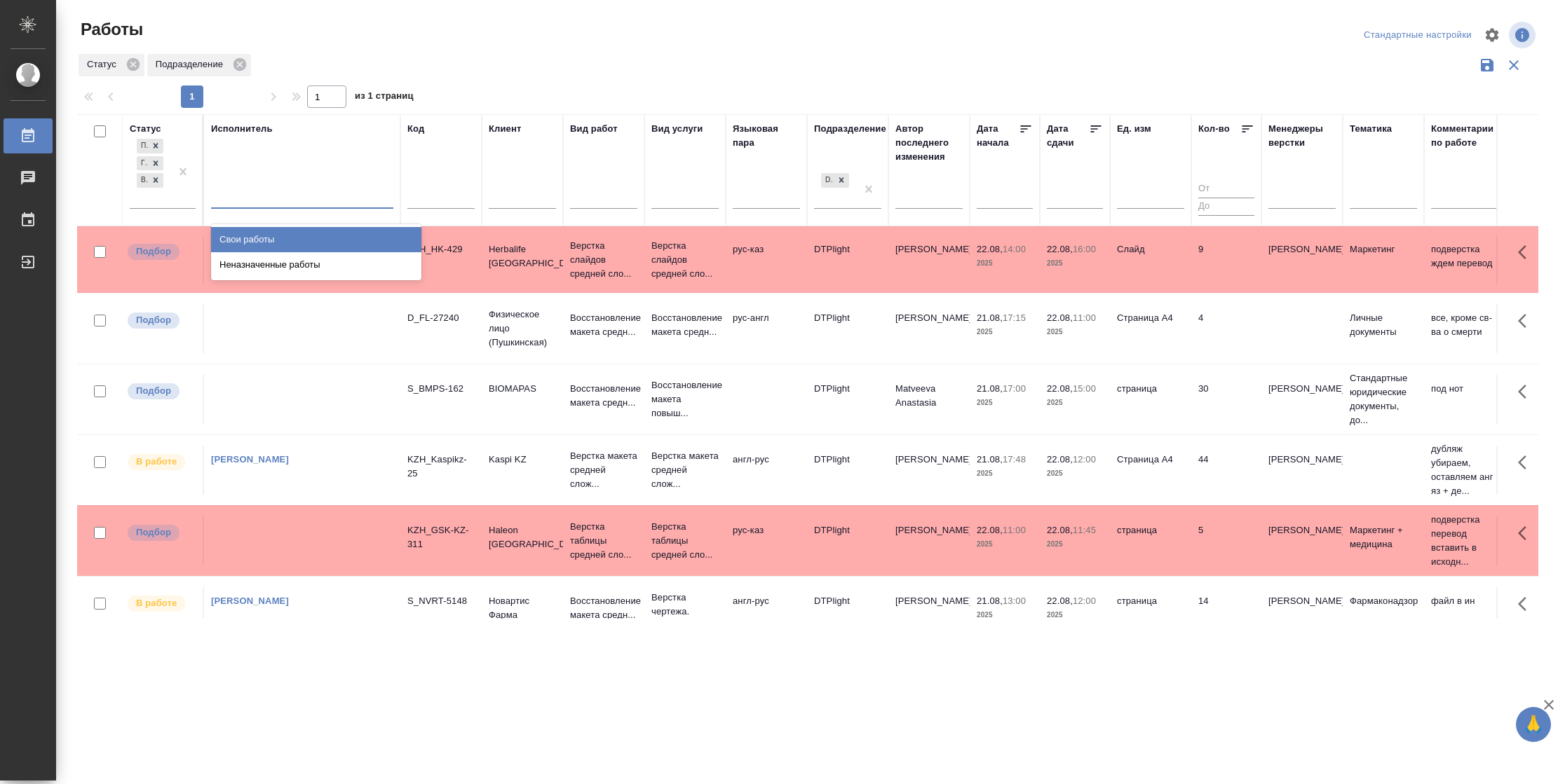
click at [277, 235] on div "Свои работы" at bounding box center [316, 240] width 210 height 25
